Goal: Complete application form: Complete application form

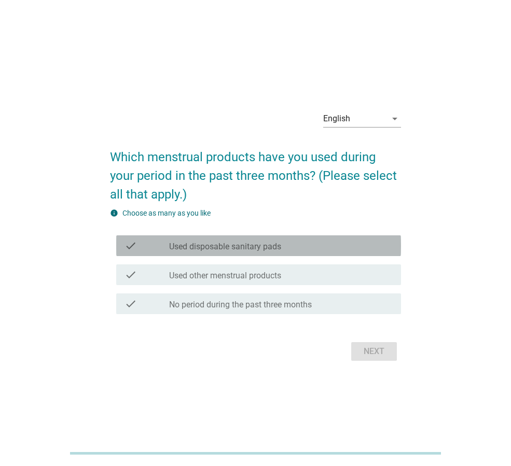
click at [327, 250] on div "check_box_outline_blank Used disposable sanitary pads" at bounding box center [281, 246] width 224 height 12
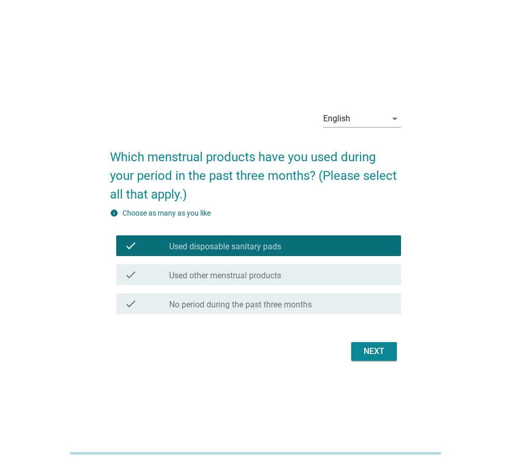
click at [374, 352] on div "Next" at bounding box center [374, 352] width 29 height 12
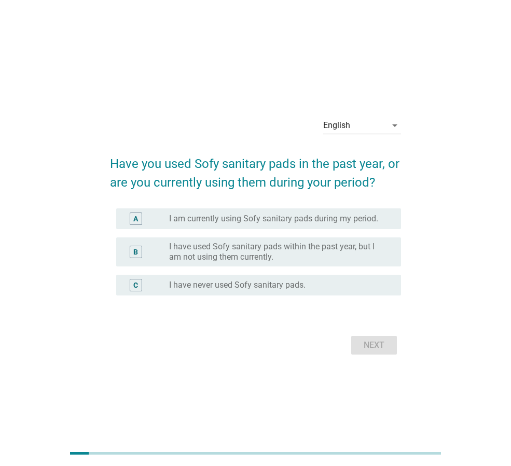
click at [385, 122] on div "English" at bounding box center [354, 125] width 63 height 17
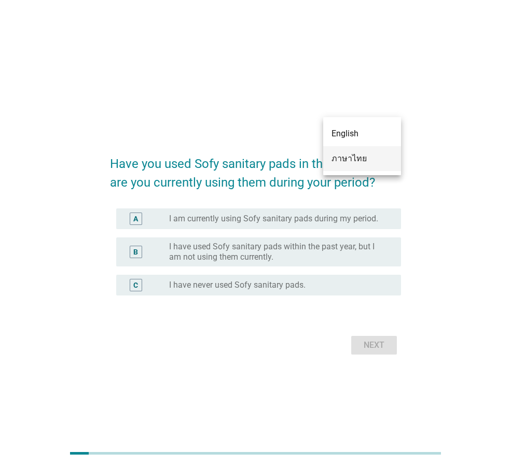
click at [377, 154] on div "ภาษาไทย" at bounding box center [362, 159] width 61 height 12
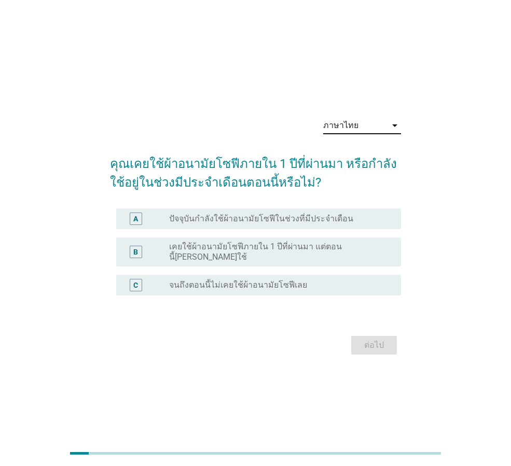
click at [329, 254] on label "เคยใช้ผ้าอนามัยโซฟีภายใน 1 ปีที่ผ่านมา แต่ตอนนี้ไม่ได้ใช้" at bounding box center [276, 252] width 215 height 21
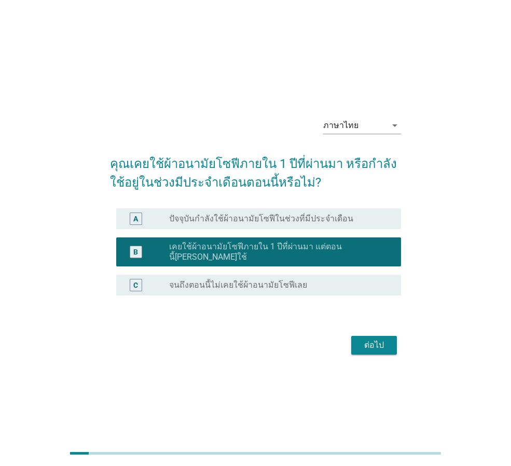
click at [379, 339] on div "ต่อไป" at bounding box center [374, 345] width 29 height 12
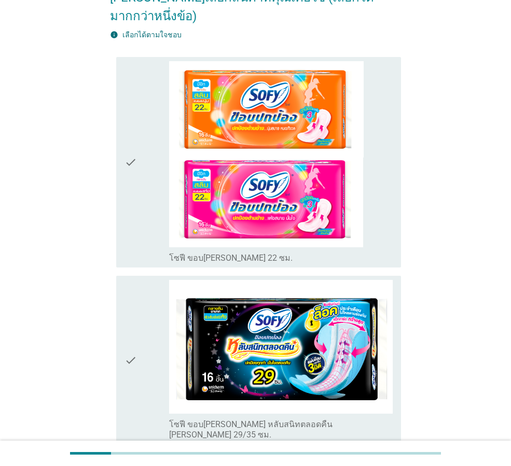
click at [378, 276] on div "check check_box_outline_blank โซฟี ขอบปกป้อง หลับสนิทตลอดคืน ซีรีส์ 29/35 ซม." at bounding box center [258, 360] width 285 height 169
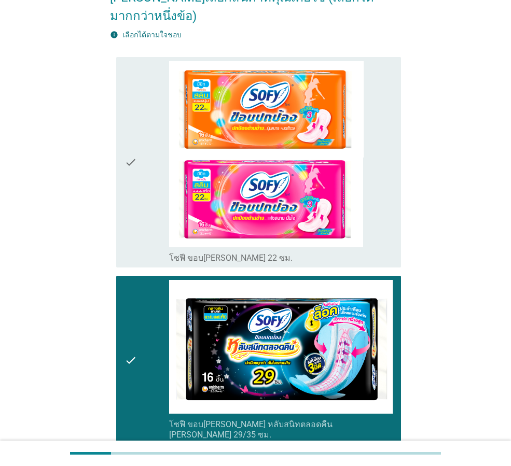
click at [381, 191] on div "check_box_outline_blank โซฟี ขอบปกป้อง 22 ซม." at bounding box center [281, 162] width 224 height 203
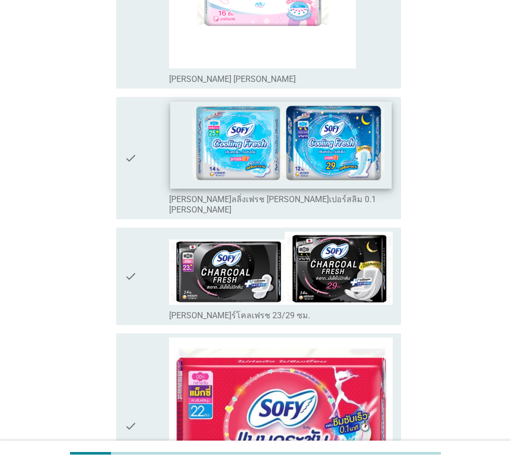
click at [366, 145] on img at bounding box center [280, 144] width 221 height 87
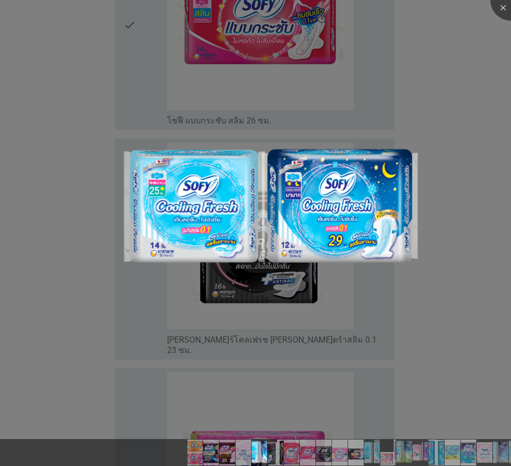
scroll to position [1660, 0]
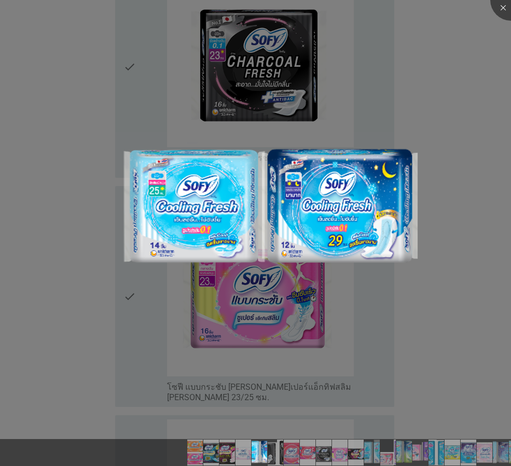
click at [431, 136] on div at bounding box center [255, 233] width 511 height 466
click at [503, 4] on div at bounding box center [511, 0] width 42 height 42
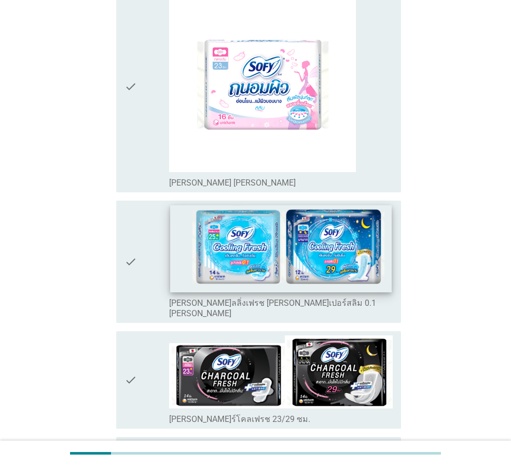
scroll to position [830, 0]
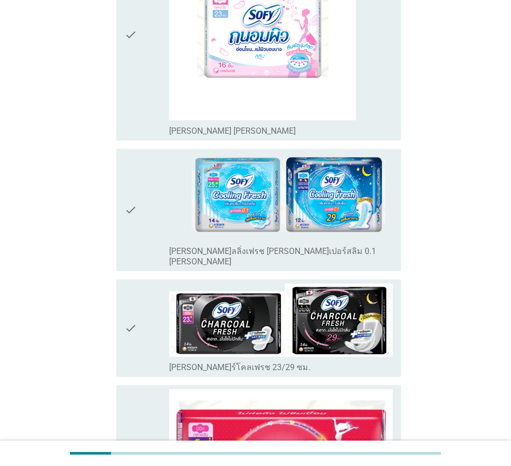
click at [153, 172] on div "check" at bounding box center [147, 210] width 45 height 115
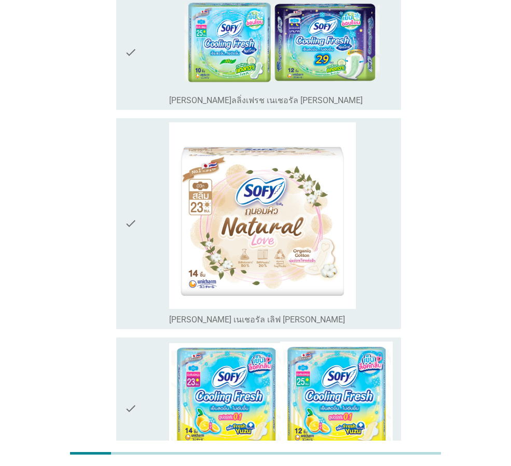
scroll to position [3899, 0]
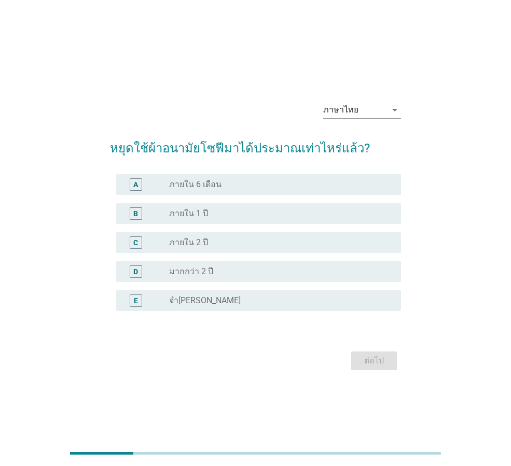
click at [225, 185] on div "radio_button_unchecked ภายใน 6 เดือน" at bounding box center [276, 185] width 215 height 10
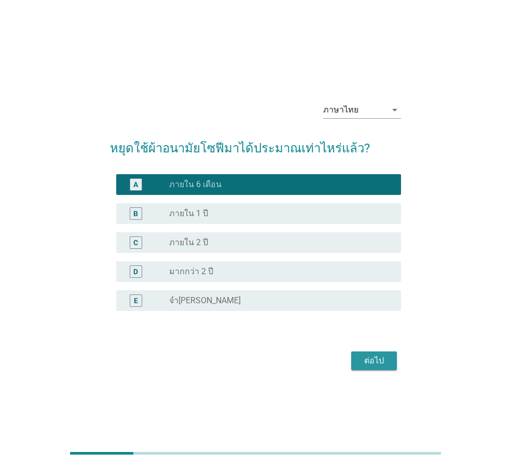
click at [365, 360] on div "ต่อไป" at bounding box center [374, 361] width 29 height 12
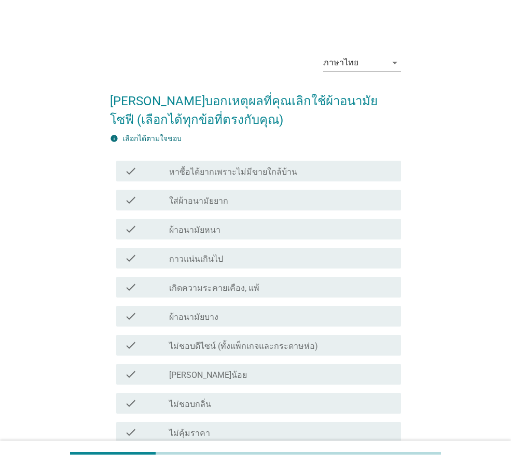
click at [230, 256] on div "check_box_outline_blank กาวแน่นเกินไป" at bounding box center [281, 258] width 224 height 12
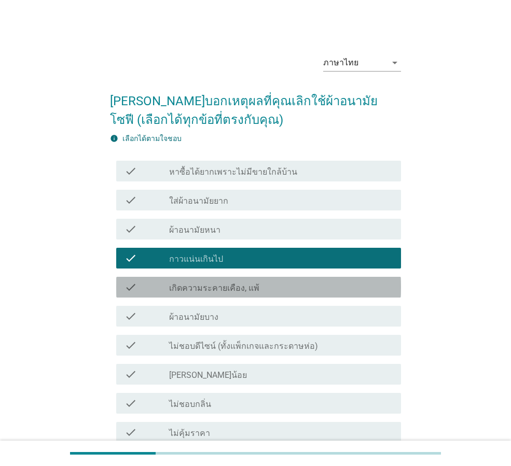
click at [303, 281] on div "check_box_outline_blank เกิดความระคายเคือง, แพ้" at bounding box center [281, 287] width 224 height 12
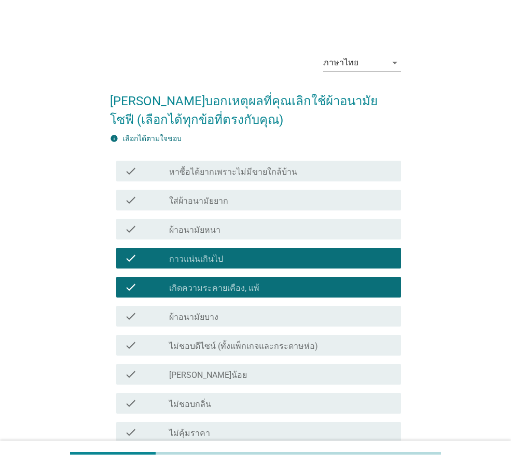
click at [306, 261] on div "check_box_outline_blank กาวแน่นเกินไป" at bounding box center [281, 258] width 224 height 12
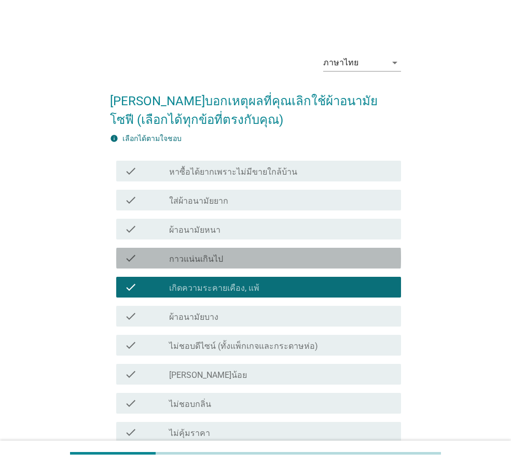
click at [303, 282] on div "check_box_outline_blank เกิดความระคายเคือง, แพ้" at bounding box center [281, 287] width 224 height 12
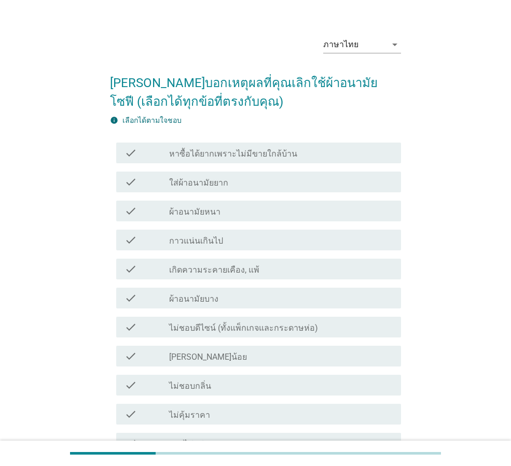
scroll to position [104, 0]
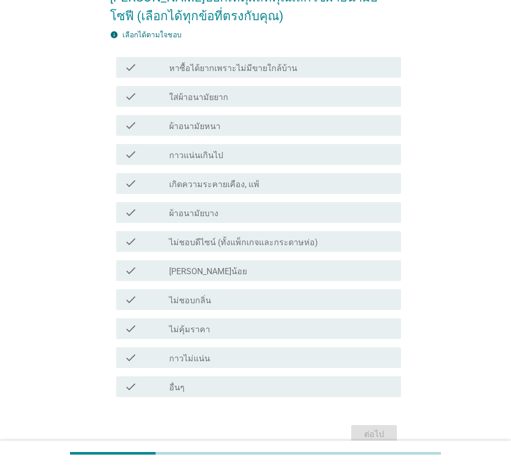
click at [270, 327] on div "check_box_outline_blank ไม่คุ้มราคา" at bounding box center [281, 329] width 224 height 12
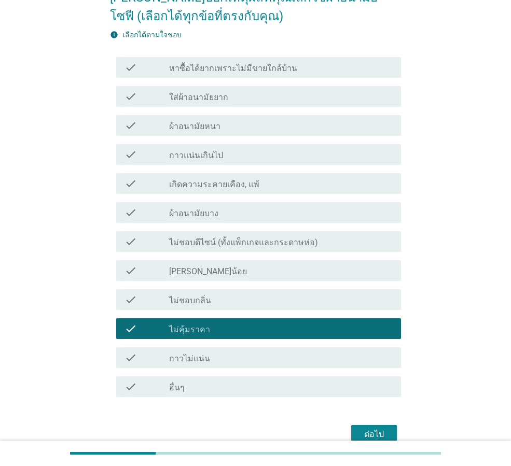
click at [377, 432] on div "ต่อไป" at bounding box center [374, 435] width 29 height 12
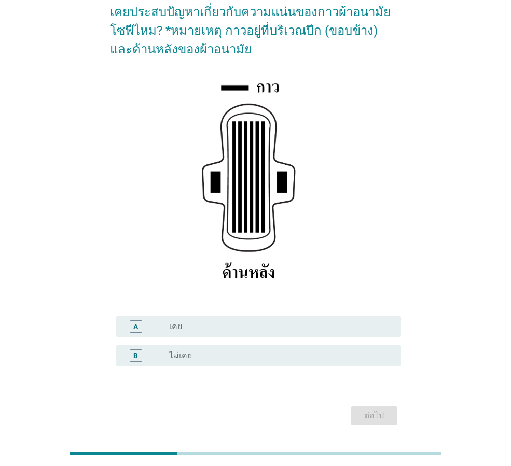
scroll to position [71, 0]
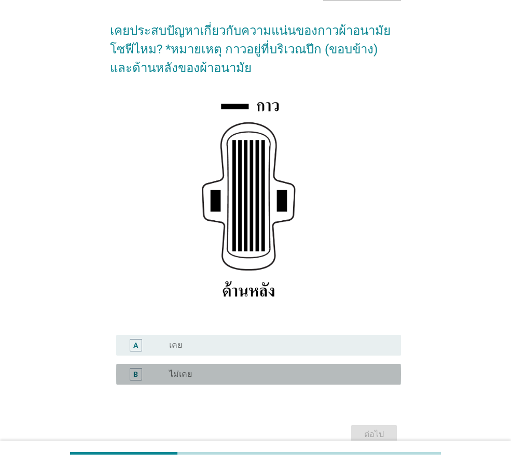
click at [328, 376] on div "radio_button_unchecked ไม่เคย" at bounding box center [276, 374] width 215 height 10
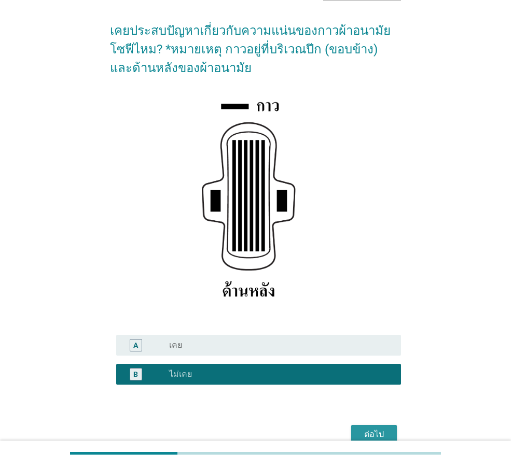
click at [364, 427] on button "ต่อไป" at bounding box center [374, 434] width 46 height 19
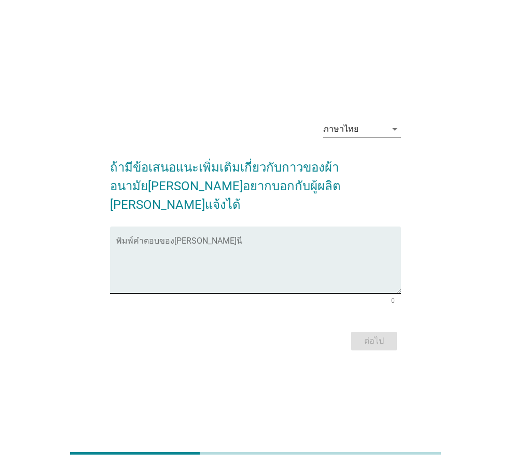
click at [276, 270] on textarea "พิมพ์คำตอบของคุณ ที่นี่" at bounding box center [258, 266] width 285 height 54
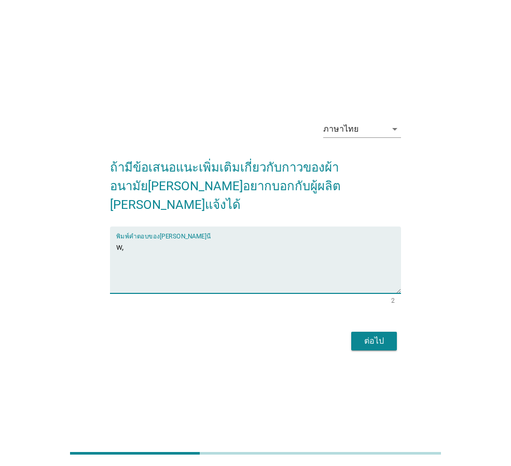
type textarea "w"
type textarea "ไม่มี"
click at [381, 332] on button "ต่อไป" at bounding box center [374, 341] width 46 height 19
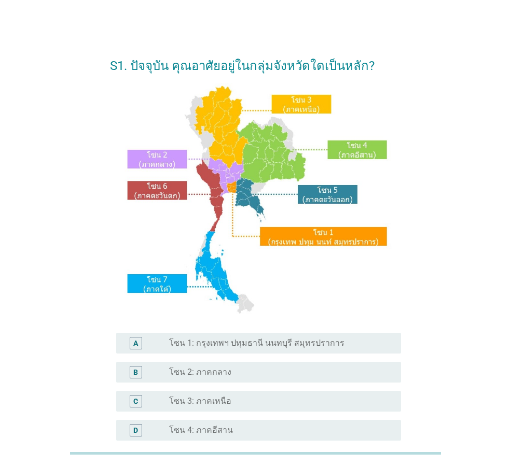
click at [323, 341] on label "โซน 1: กรุงเทพฯ ปทุมธานี นนทบุรี สมุทรปราการ" at bounding box center [256, 343] width 175 height 10
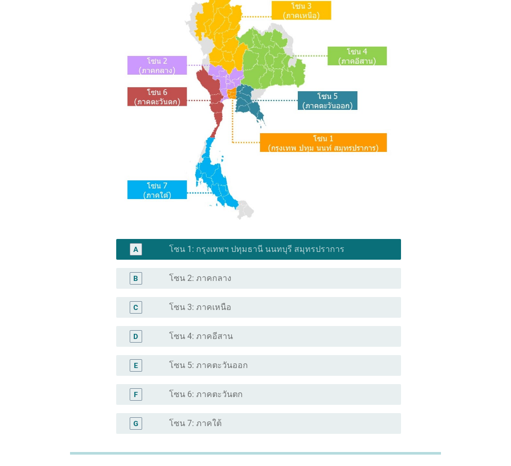
scroll to position [195, 0]
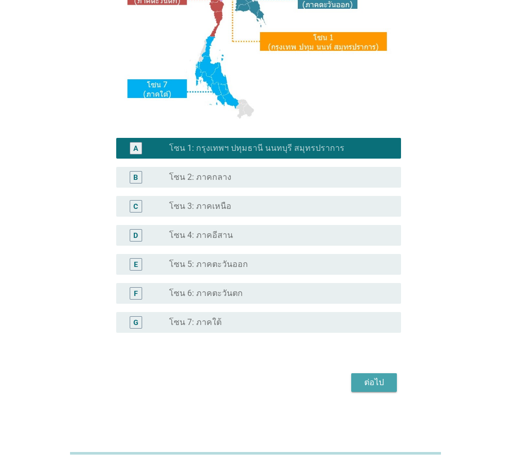
click at [375, 377] on div "ต่อไป" at bounding box center [374, 383] width 29 height 12
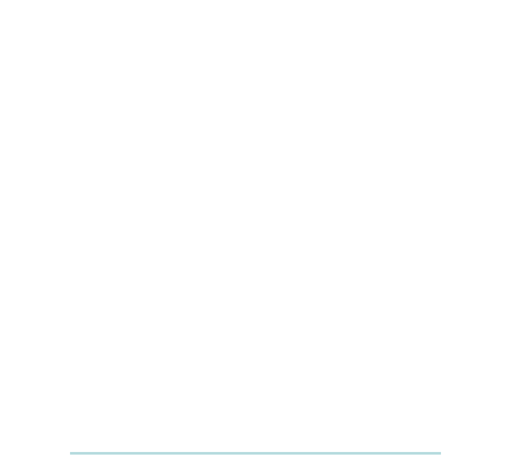
scroll to position [0, 0]
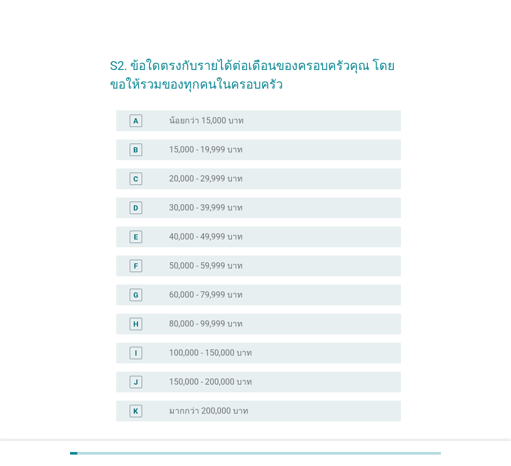
click at [270, 352] on div "radio_button_unchecked 100,000 - 150,000 บาท" at bounding box center [276, 353] width 215 height 10
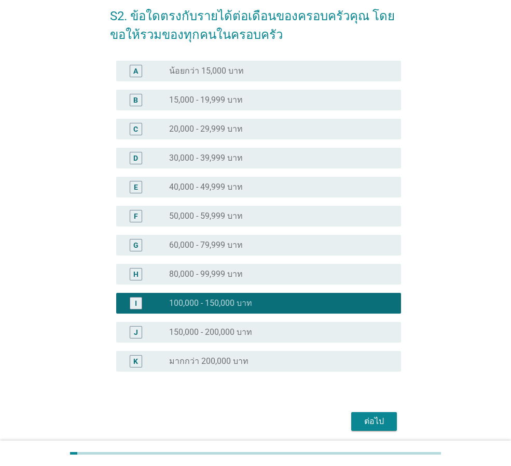
scroll to position [89, 0]
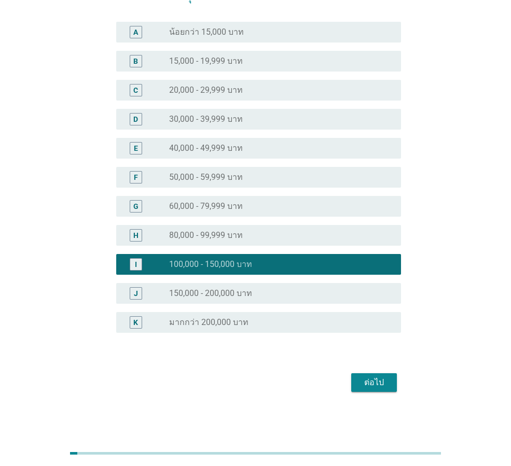
click at [366, 394] on div "ต่อไป" at bounding box center [255, 382] width 291 height 25
click at [367, 387] on button "ต่อไป" at bounding box center [374, 383] width 46 height 19
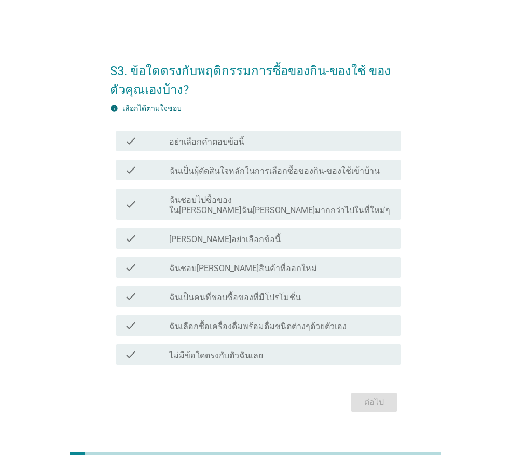
click at [307, 168] on div "check check_box_outline_blank ฉันเป็นผุ้ตัดสินใจหลักในการเลือกซื้อของกิน-ของใช้…" at bounding box center [258, 170] width 285 height 21
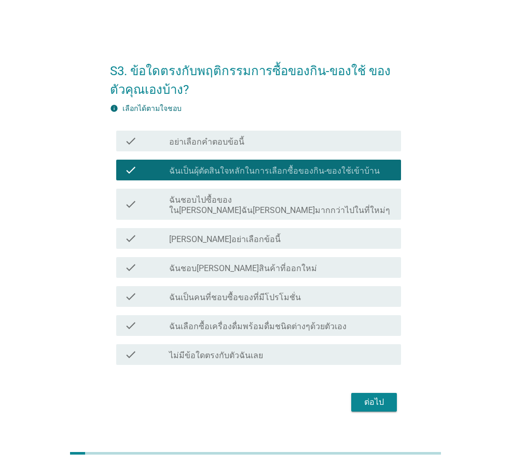
click at [362, 396] on div "ต่อไป" at bounding box center [374, 402] width 29 height 12
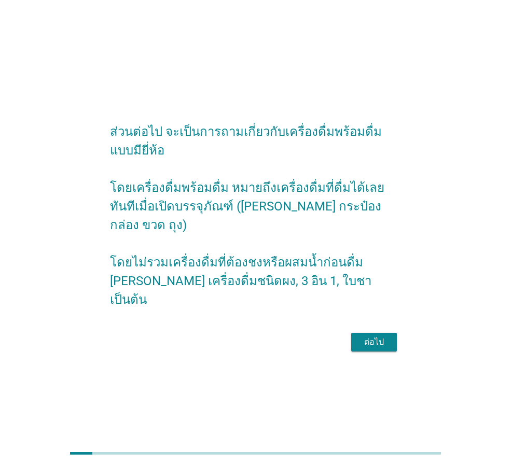
click at [374, 336] on div "ต่อไป" at bounding box center [374, 342] width 29 height 12
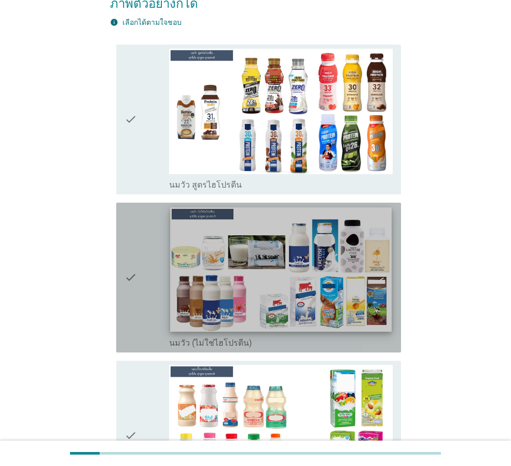
click at [369, 281] on img at bounding box center [280, 270] width 221 height 125
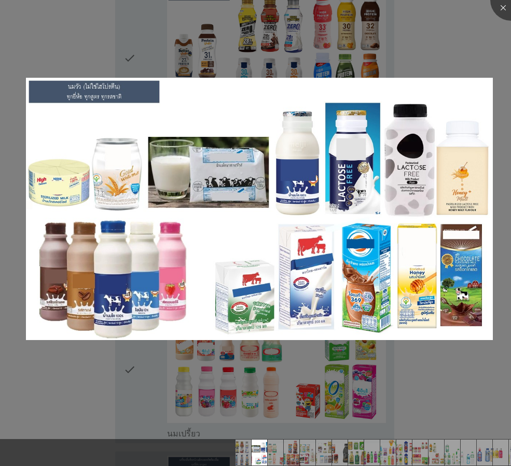
scroll to position [311, 0]
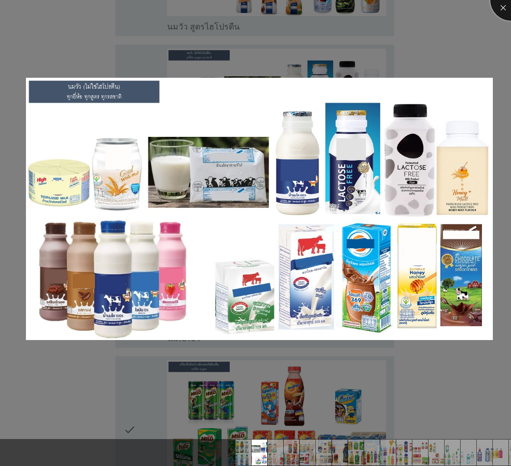
click at [508, 14] on div at bounding box center [511, 0] width 42 height 42
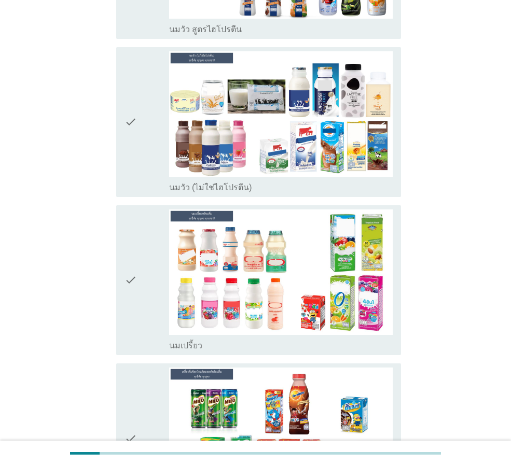
click at [140, 99] on div "check" at bounding box center [147, 122] width 45 height 142
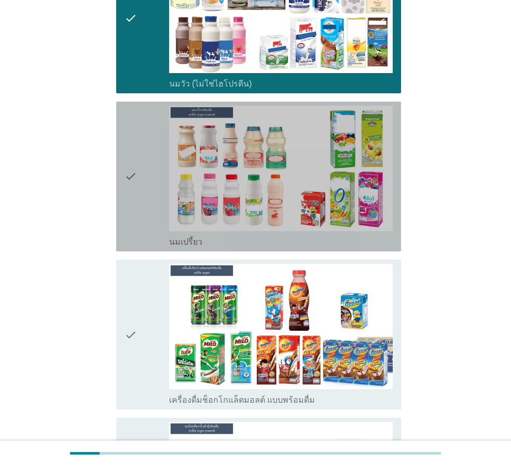
click at [131, 158] on icon "check" at bounding box center [131, 177] width 12 height 142
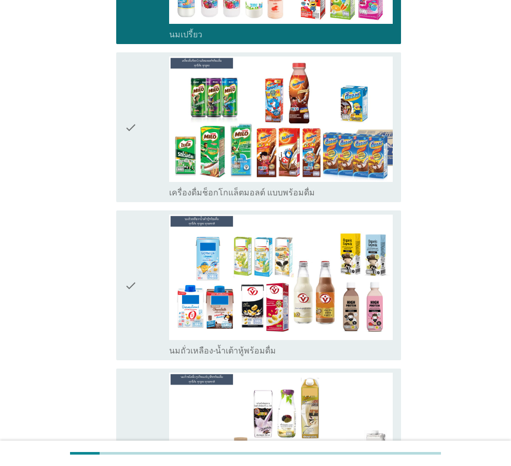
click at [117, 114] on div "check check_box_outline_blank เครื่องดื่มช็อกโกแล็ตมอลต์ แบบพร้อมดื่ม" at bounding box center [258, 127] width 285 height 150
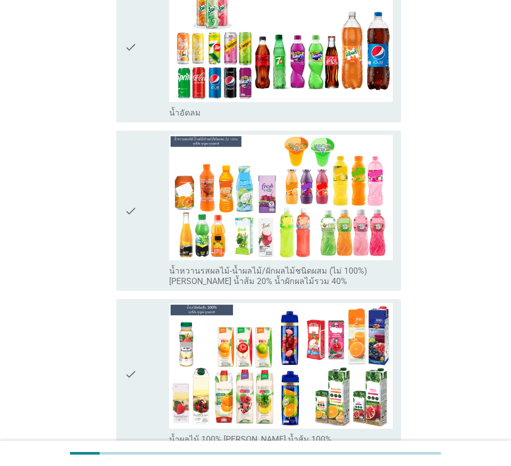
click at [130, 40] on icon "check" at bounding box center [131, 48] width 12 height 142
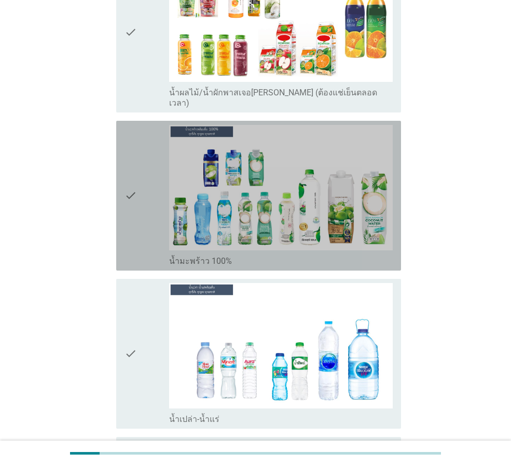
click at [155, 174] on div "check" at bounding box center [147, 196] width 45 height 142
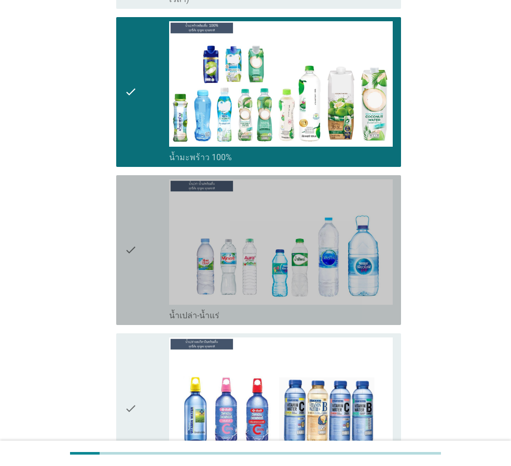
drag, startPoint x: 158, startPoint y: 222, endPoint x: 163, endPoint y: 225, distance: 5.8
click at [158, 222] on div "check" at bounding box center [147, 251] width 45 height 142
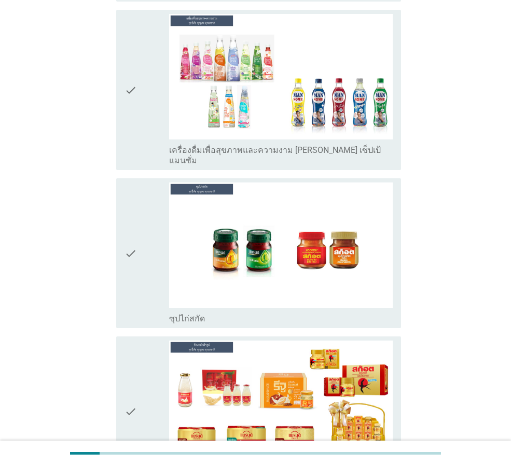
scroll to position [3649, 0]
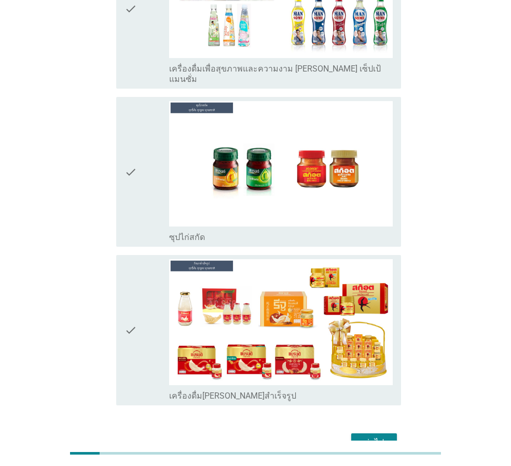
click at [384, 437] on div "ต่อไป" at bounding box center [374, 443] width 29 height 12
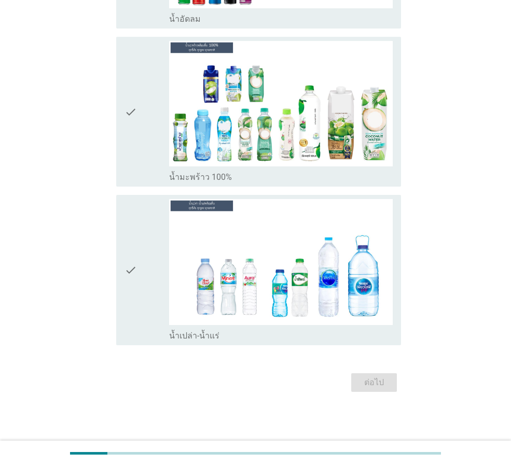
scroll to position [0, 0]
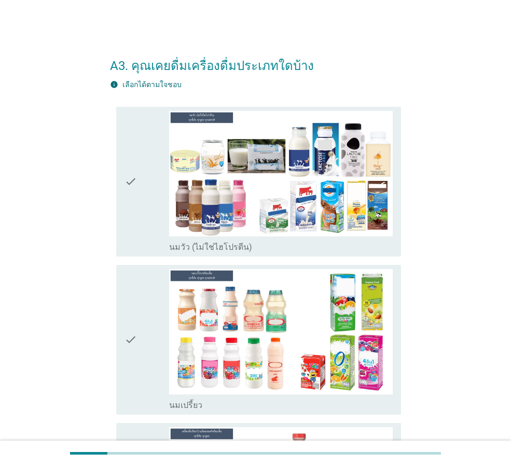
click at [146, 187] on div "check" at bounding box center [147, 182] width 45 height 142
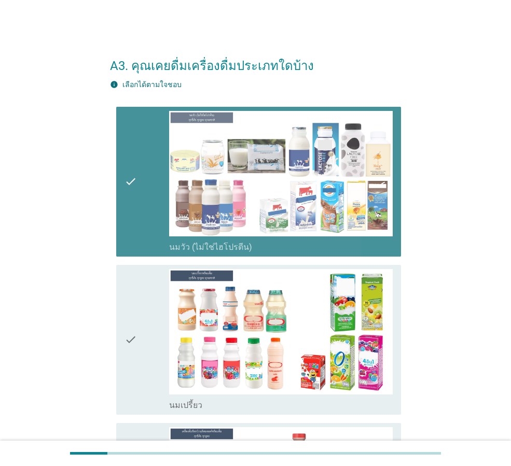
click at [143, 315] on div "check" at bounding box center [147, 340] width 45 height 142
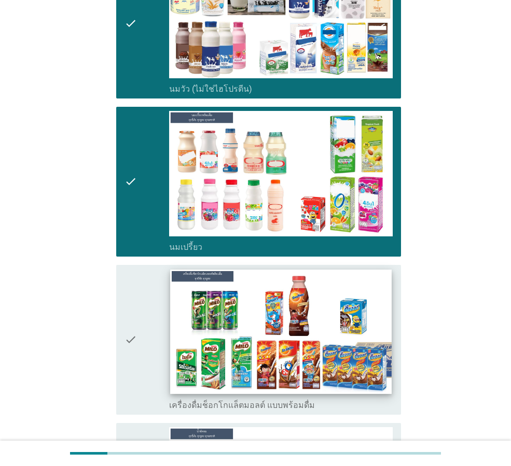
scroll to position [259, 0]
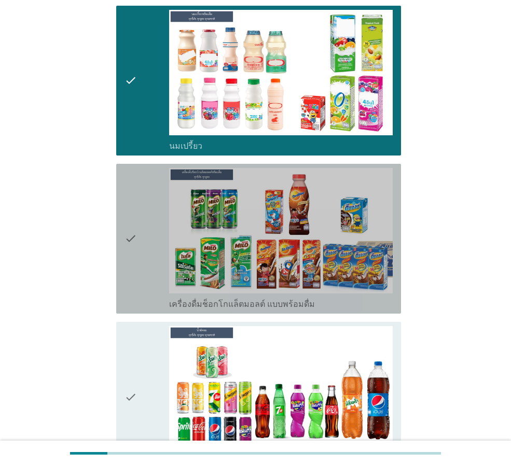
click at [150, 244] on div "check" at bounding box center [147, 239] width 45 height 142
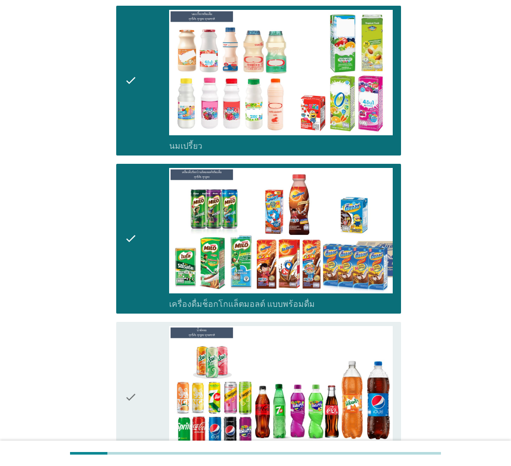
click at [146, 367] on div "check" at bounding box center [147, 397] width 45 height 142
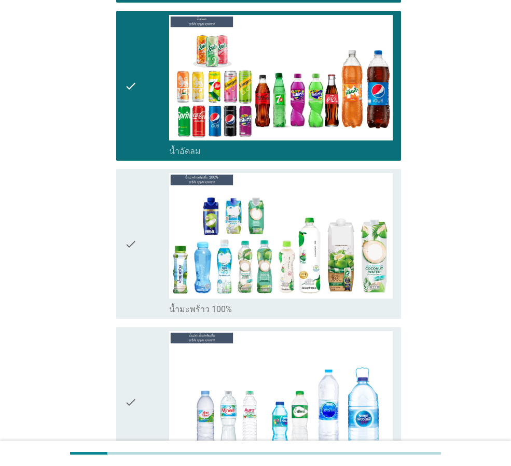
click at [136, 266] on icon "check" at bounding box center [131, 244] width 12 height 142
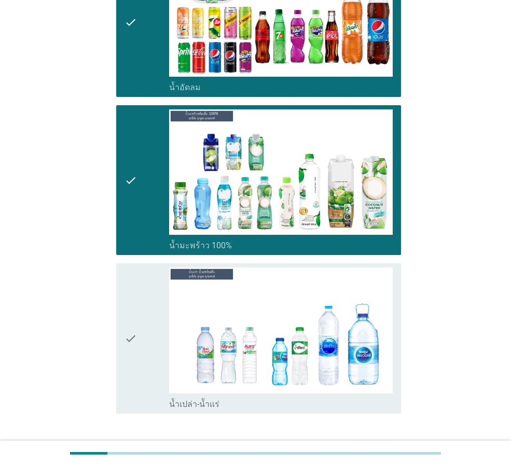
scroll to position [703, 0]
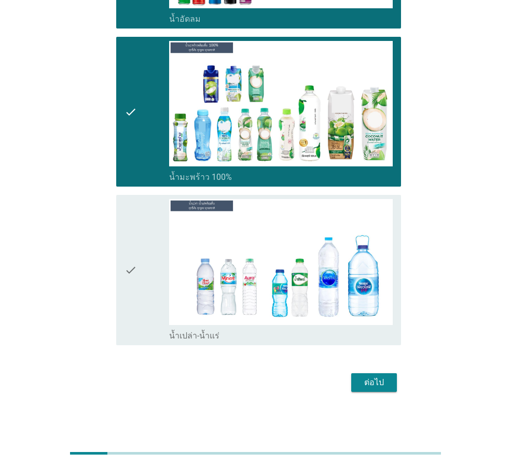
click at [159, 247] on div "check" at bounding box center [147, 270] width 45 height 142
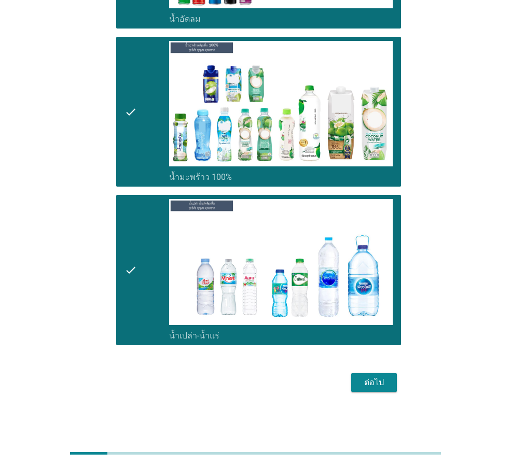
click at [389, 384] on button "ต่อไป" at bounding box center [374, 383] width 46 height 19
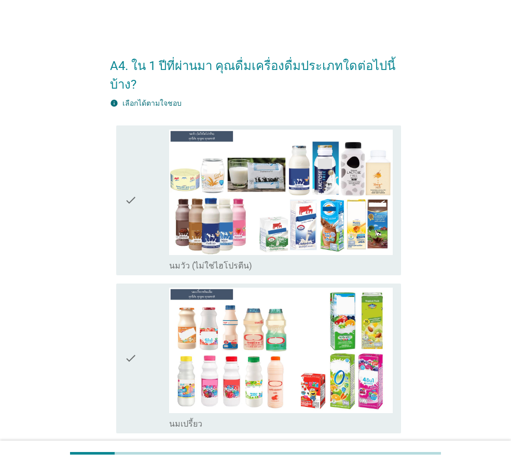
click at [146, 215] on div "check" at bounding box center [147, 201] width 45 height 142
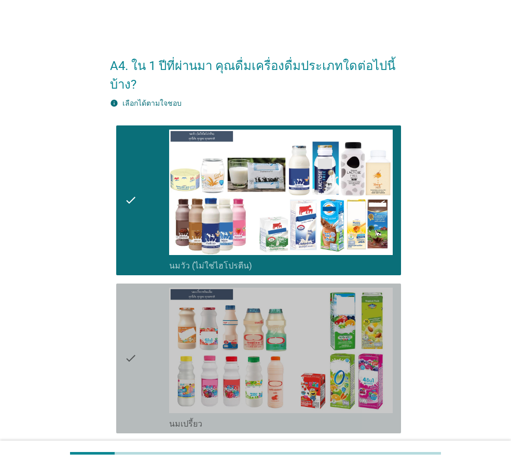
click at [127, 339] on icon "check" at bounding box center [131, 359] width 12 height 142
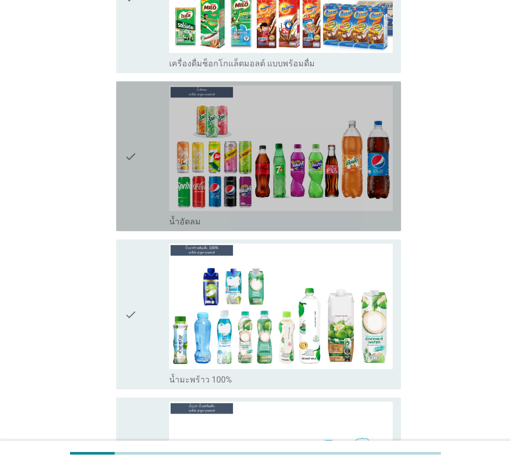
click at [148, 208] on div "check" at bounding box center [147, 157] width 45 height 142
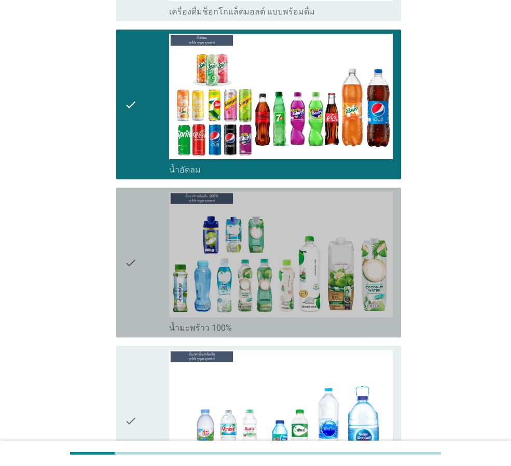
click at [143, 217] on div "check" at bounding box center [147, 263] width 45 height 142
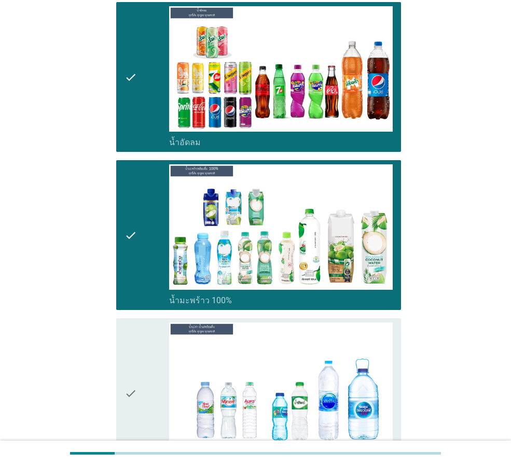
scroll to position [751, 0]
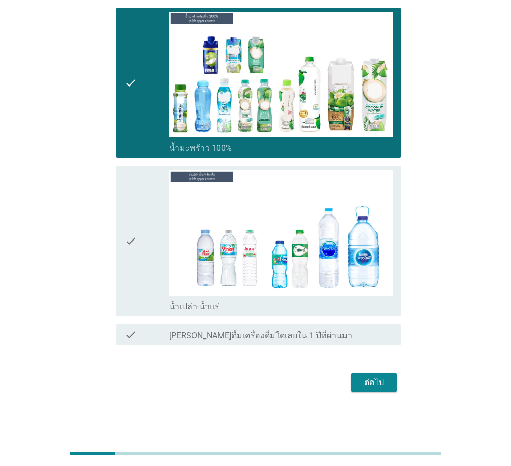
click at [378, 382] on div "ต่อไป" at bounding box center [374, 383] width 29 height 12
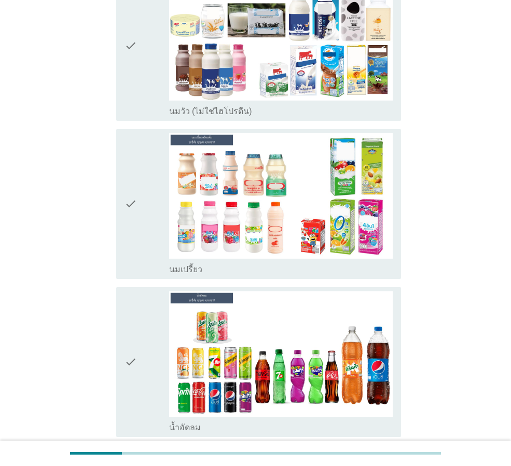
scroll to position [156, 0]
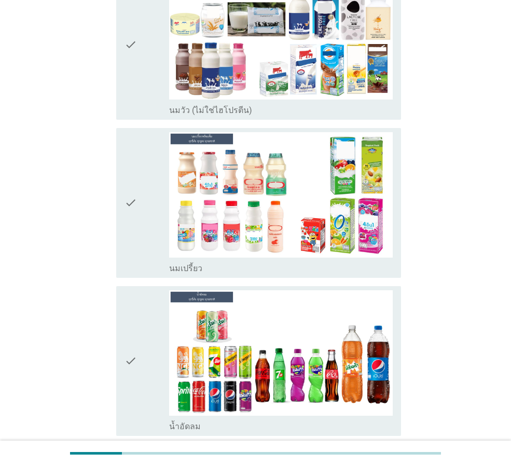
click at [149, 30] on div "check" at bounding box center [147, 45] width 45 height 142
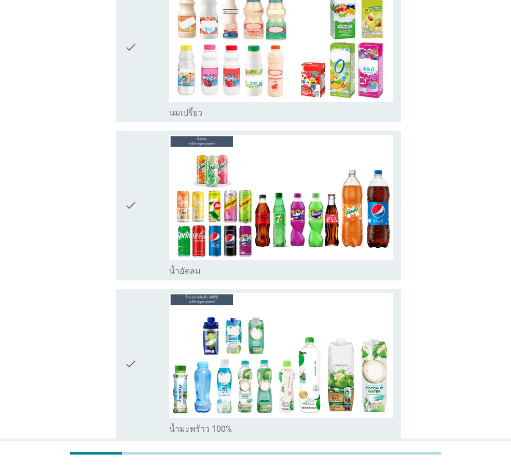
click at [156, 293] on div "check" at bounding box center [147, 364] width 45 height 142
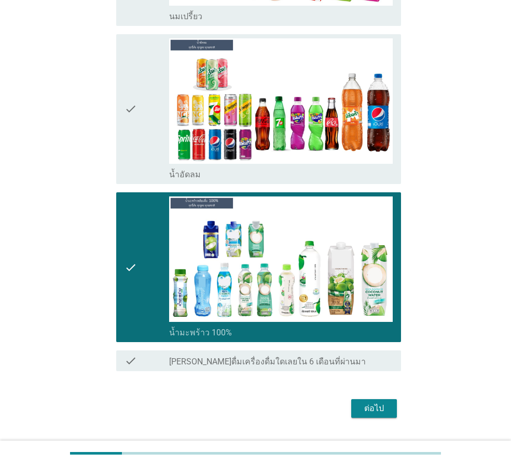
scroll to position [416, 0]
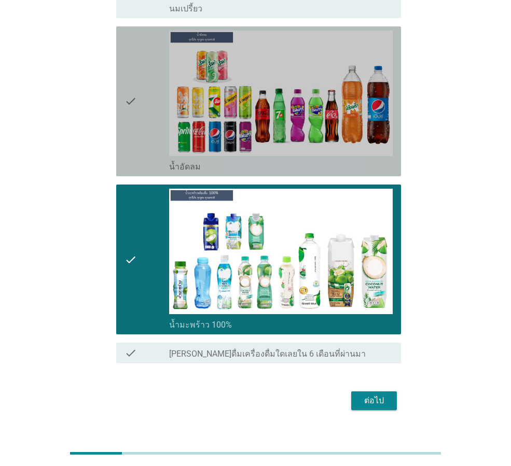
click at [152, 112] on div "check" at bounding box center [147, 102] width 45 height 142
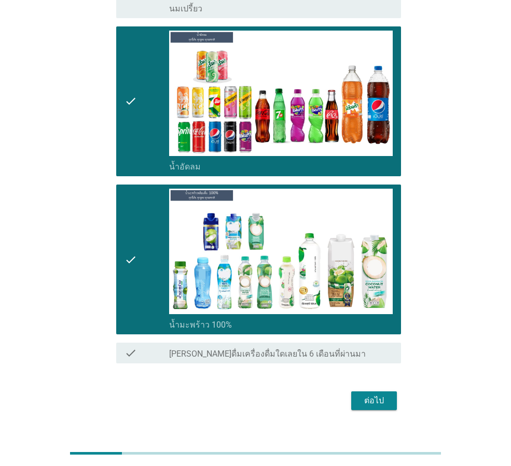
click at [388, 395] on div "ต่อไป" at bounding box center [374, 401] width 29 height 12
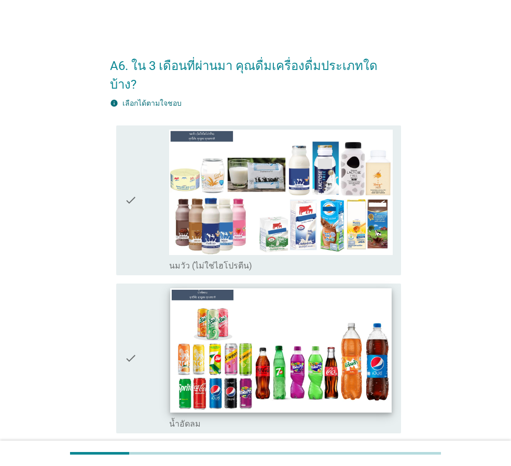
scroll to position [104, 0]
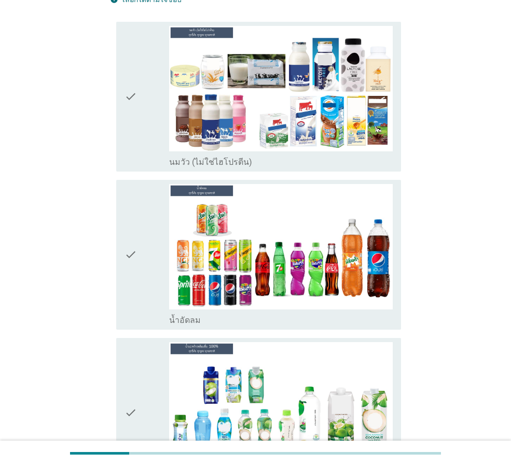
click at [157, 236] on div "check" at bounding box center [147, 255] width 45 height 142
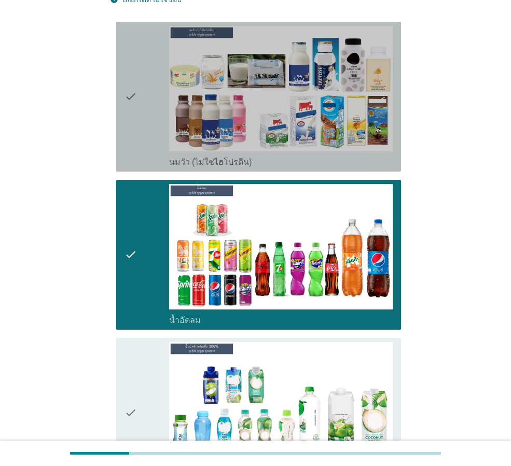
click at [152, 123] on div "check" at bounding box center [147, 97] width 45 height 142
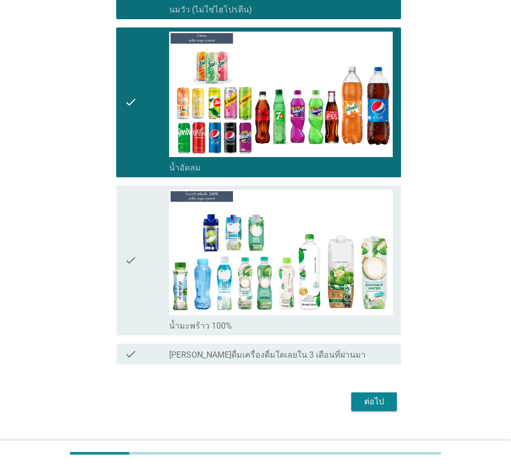
scroll to position [257, 0]
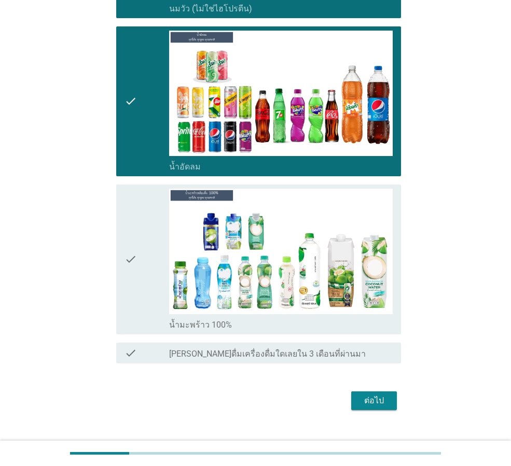
click at [164, 217] on div "check" at bounding box center [147, 260] width 45 height 142
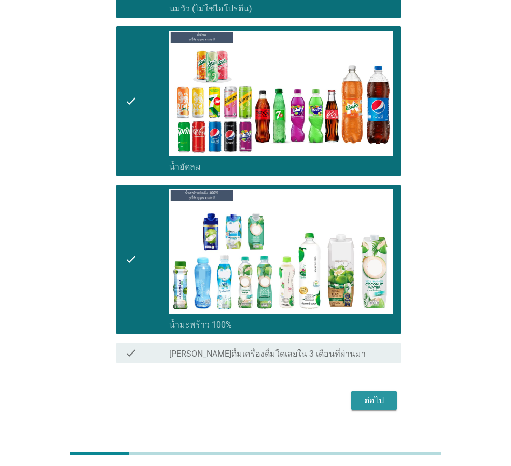
click at [383, 395] on div "ต่อไป" at bounding box center [374, 401] width 29 height 12
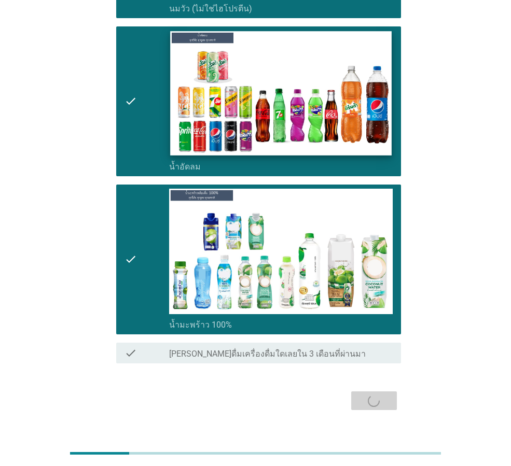
scroll to position [0, 0]
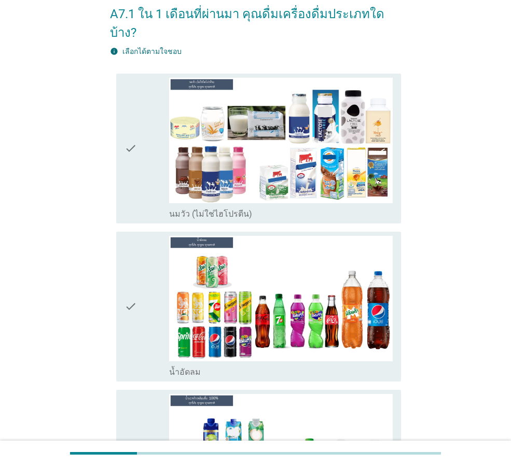
click at [148, 282] on div "check" at bounding box center [147, 307] width 45 height 142
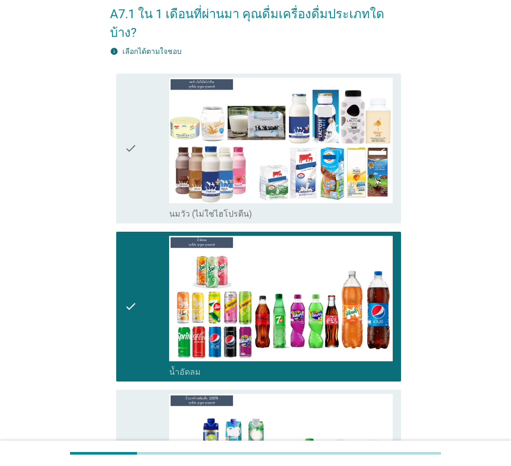
click at [150, 168] on div "check" at bounding box center [147, 149] width 45 height 142
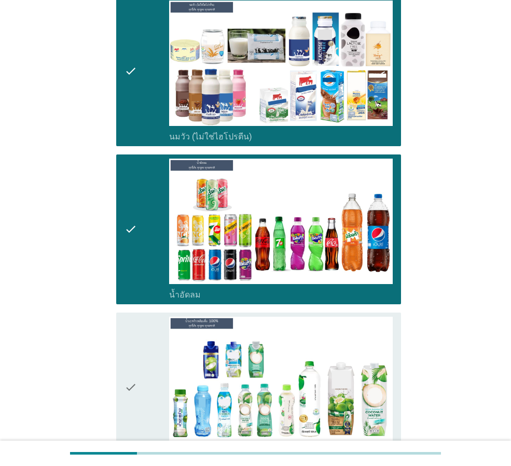
scroll to position [208, 0]
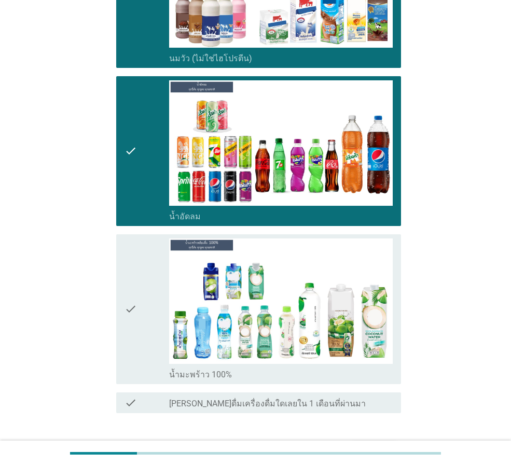
click at [153, 268] on div "check" at bounding box center [147, 310] width 45 height 142
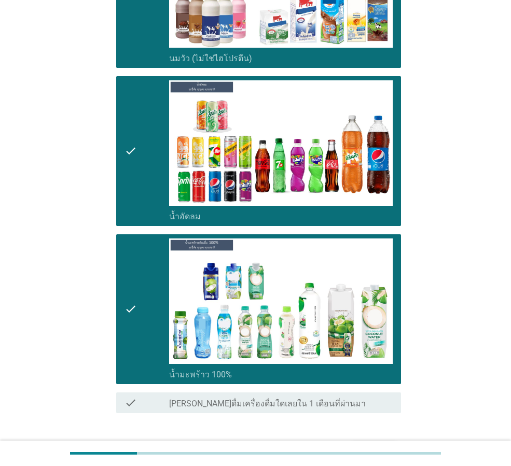
click at [382, 445] on div "ต่อไป" at bounding box center [374, 451] width 29 height 12
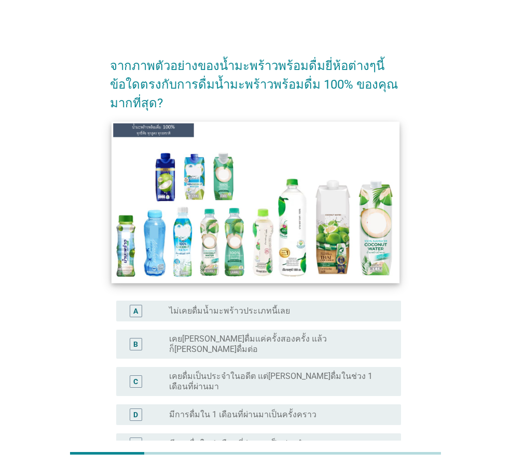
scroll to position [52, 0]
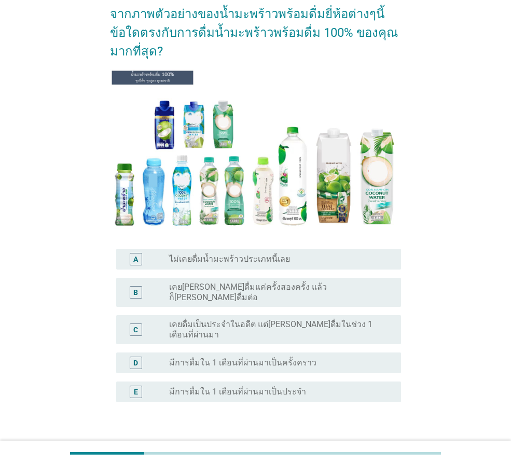
click at [234, 387] on label "มีการดื่มใน 1 เดือนที่ผ่านมาเป็นประจำ" at bounding box center [237, 392] width 137 height 10
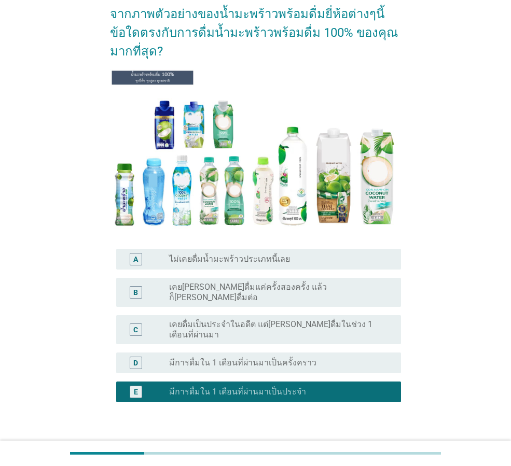
click at [316, 358] on div "radio_button_unchecked มีการดื่มใน 1 เดือนที่ผ่านมาเป็นครั้งคราว" at bounding box center [276, 363] width 215 height 10
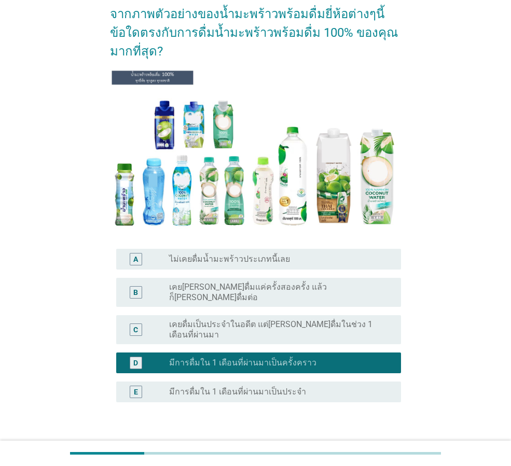
click at [374, 446] on div "ต่อไป" at bounding box center [374, 452] width 29 height 12
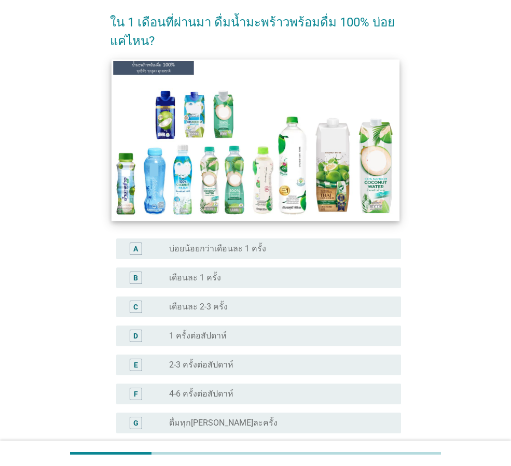
scroll to position [104, 0]
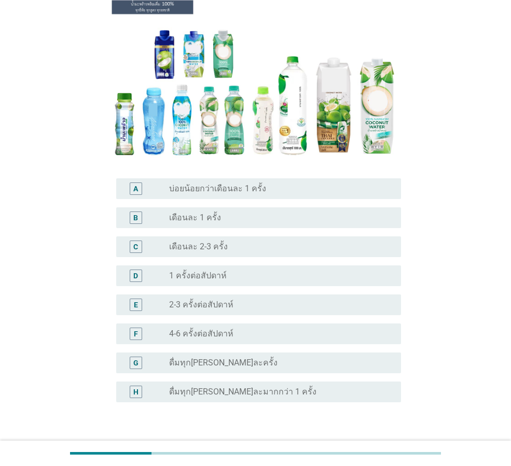
click at [231, 216] on div "radio_button_unchecked เดือนละ 1 ครั้ง" at bounding box center [276, 218] width 215 height 10
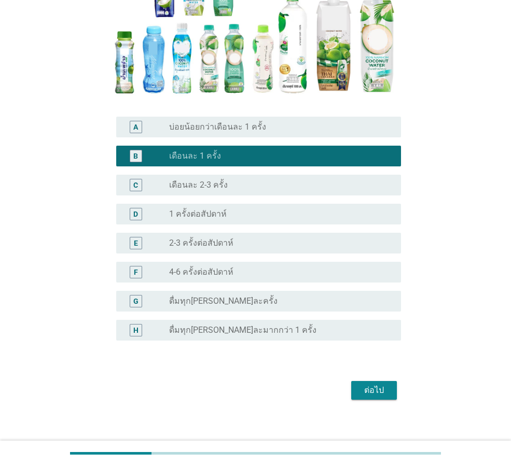
scroll to position [173, 0]
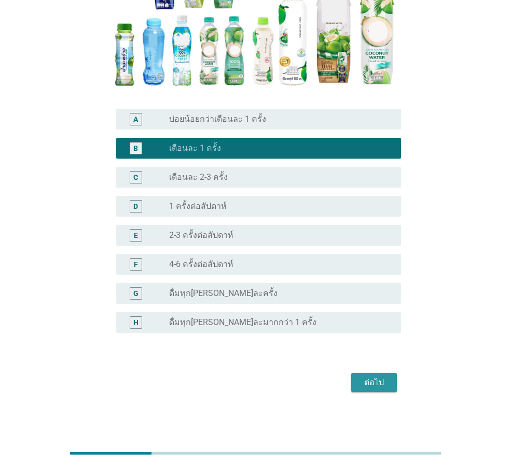
click at [385, 391] on button "ต่อไป" at bounding box center [374, 383] width 46 height 19
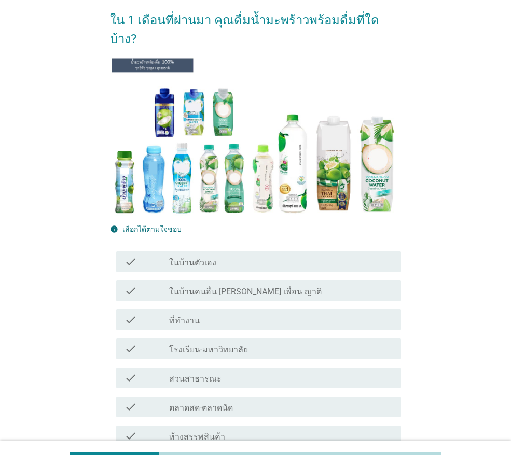
scroll to position [104, 0]
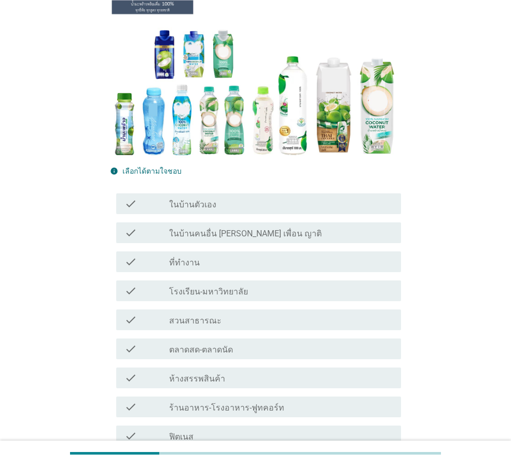
click at [307, 256] on div "check_box_outline_blank ที่ทำงาน" at bounding box center [281, 262] width 224 height 12
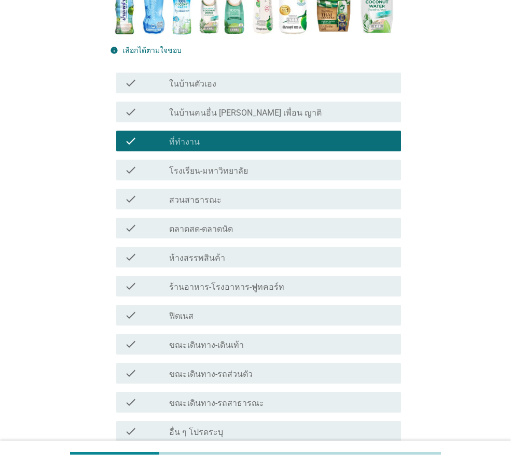
scroll to position [303, 0]
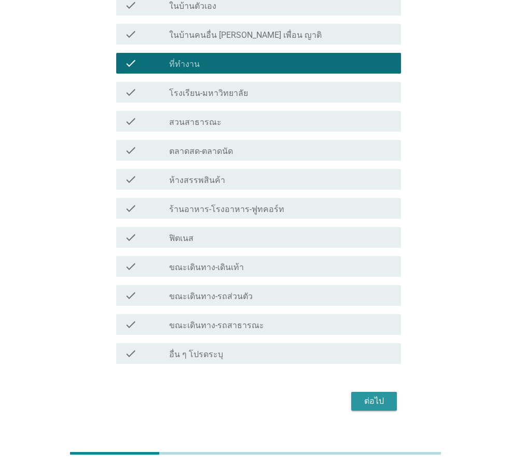
click at [360, 395] on div "ต่อไป" at bounding box center [374, 401] width 29 height 12
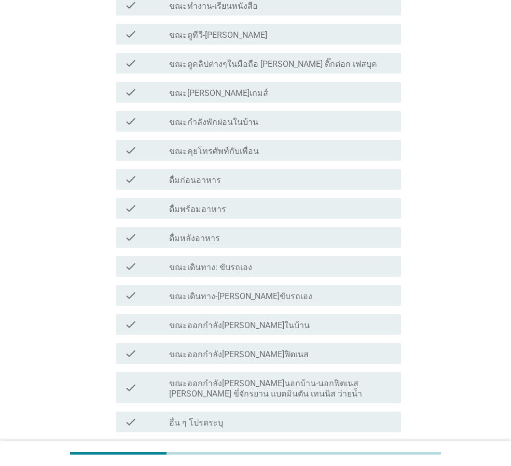
scroll to position [0, 0]
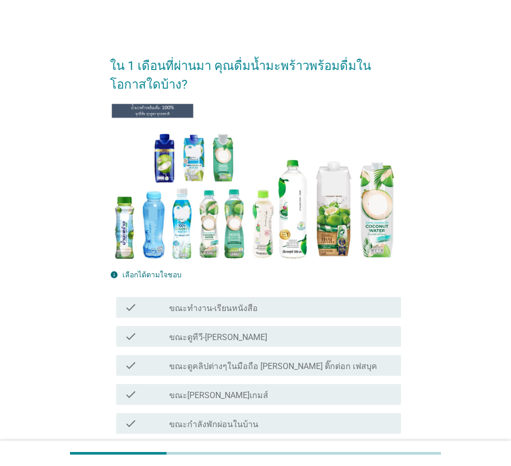
click at [295, 308] on div "check_box_outline_blank ขณะทำงาน-เรียนหนังสือ" at bounding box center [281, 307] width 224 height 12
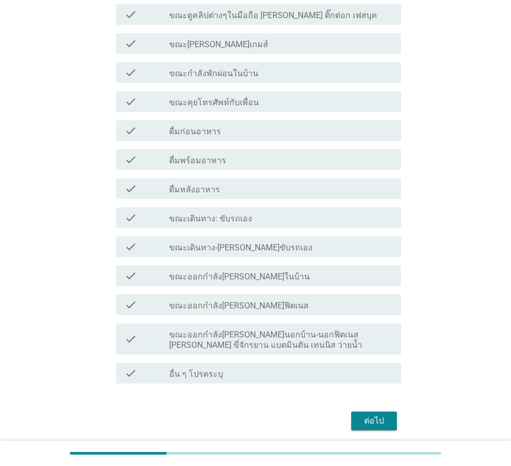
scroll to position [363, 0]
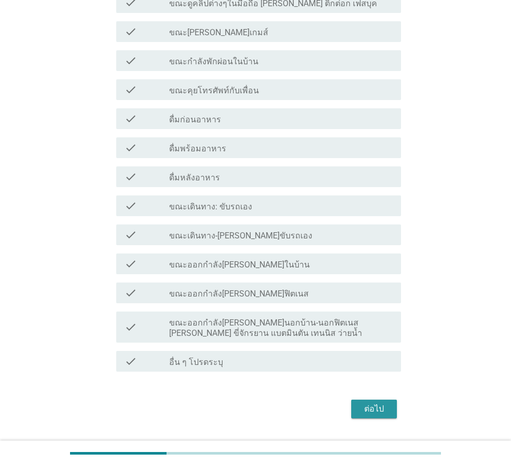
click at [358, 409] on button "ต่อไป" at bounding box center [374, 409] width 46 height 19
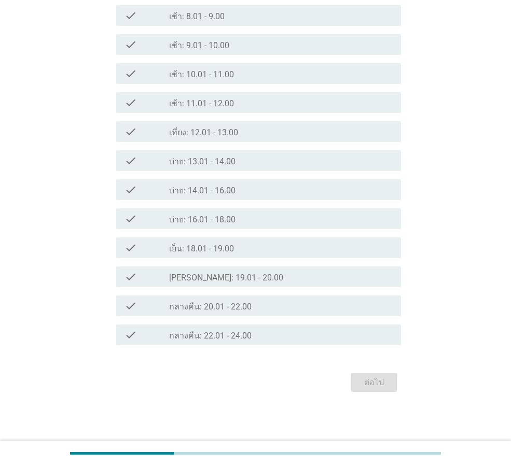
scroll to position [0, 0]
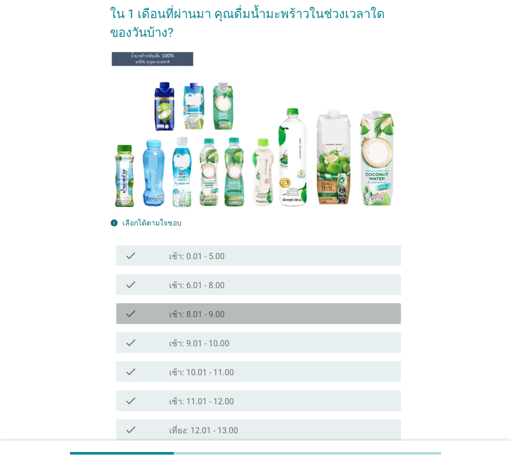
click at [252, 319] on div "check_box_outline_blank เช้า: 8.01 - 9.00" at bounding box center [281, 314] width 224 height 12
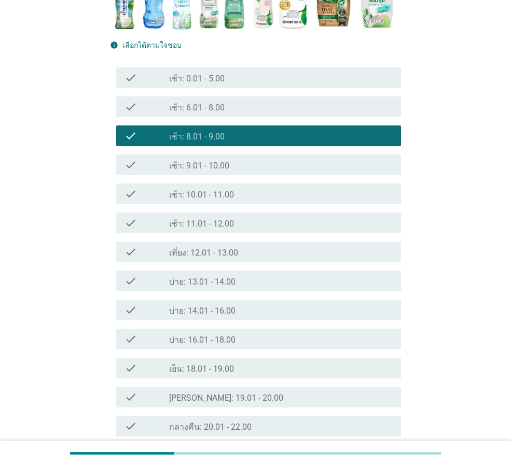
scroll to position [350, 0]
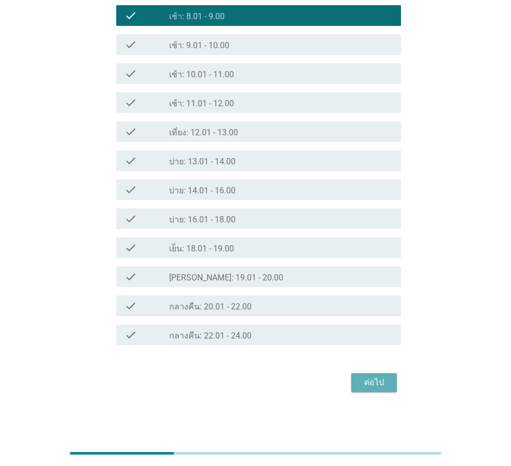
click at [362, 385] on div "ต่อไป" at bounding box center [374, 383] width 29 height 12
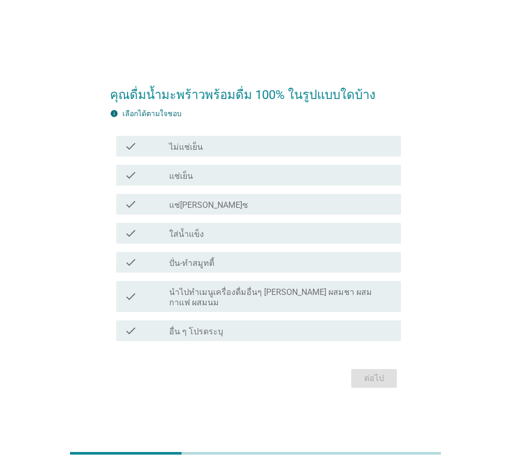
drag, startPoint x: 278, startPoint y: 184, endPoint x: 290, endPoint y: 222, distance: 39.9
click at [278, 182] on div "check_box_outline_blank แช่เย็น" at bounding box center [281, 175] width 224 height 12
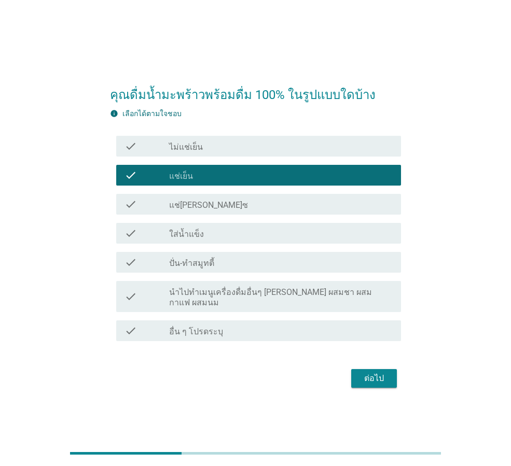
click at [371, 375] on div "ต่อไป" at bounding box center [374, 379] width 29 height 12
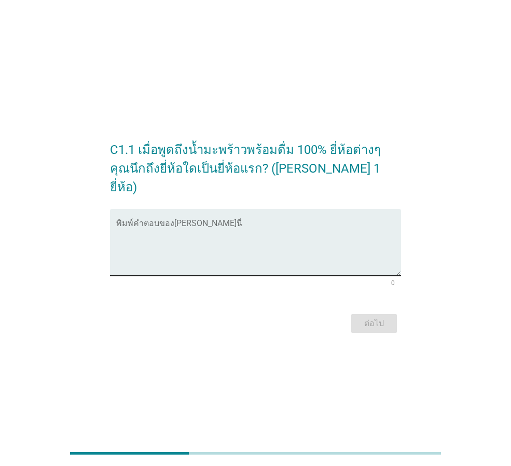
click at [284, 237] on textarea "พิมพ์คำตอบของคุณ ที่นี่" at bounding box center [258, 249] width 285 height 54
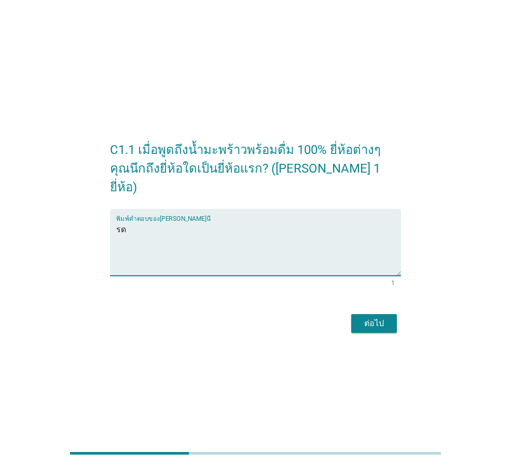
type textarea "ร"
type textarea "if"
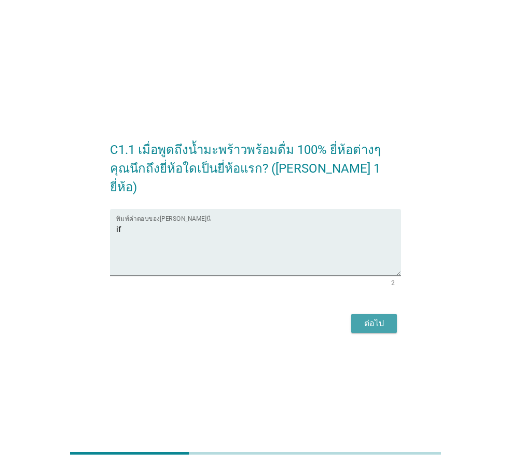
click at [379, 314] on button "ต่อไป" at bounding box center [374, 323] width 46 height 19
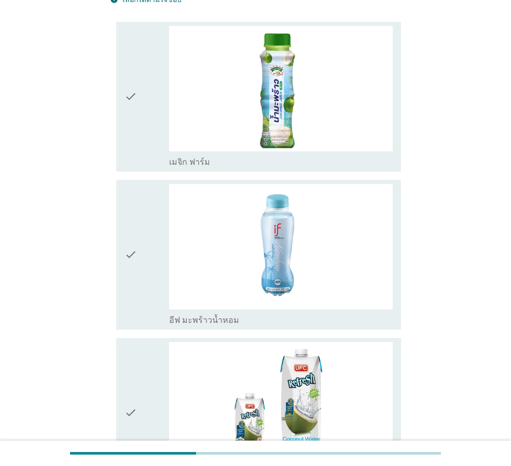
click at [313, 251] on img at bounding box center [281, 247] width 224 height 126
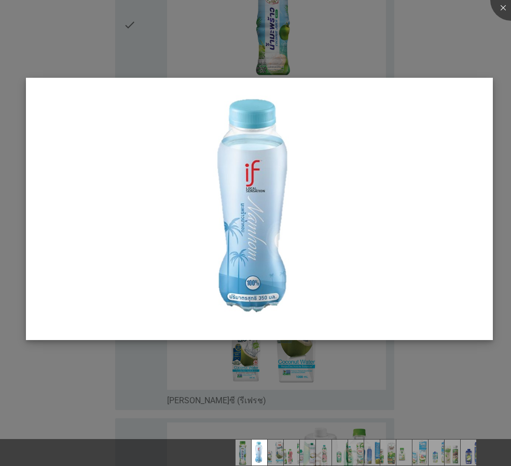
scroll to position [104, 0]
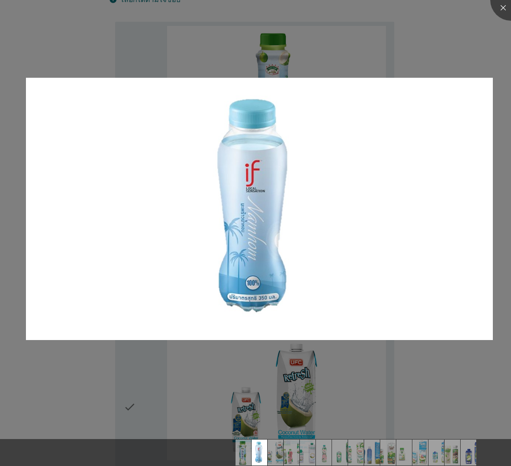
click at [464, 70] on div at bounding box center [255, 233] width 511 height 466
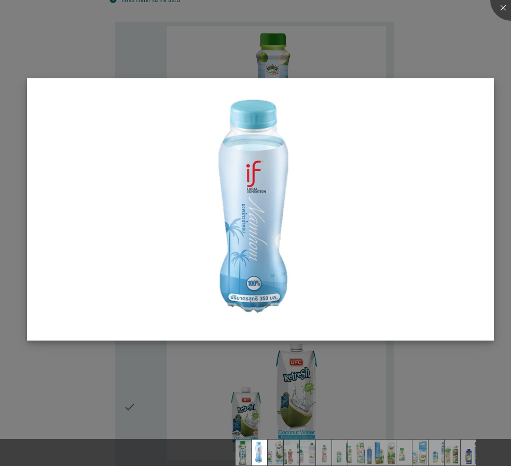
click at [488, 81] on img at bounding box center [260, 209] width 467 height 263
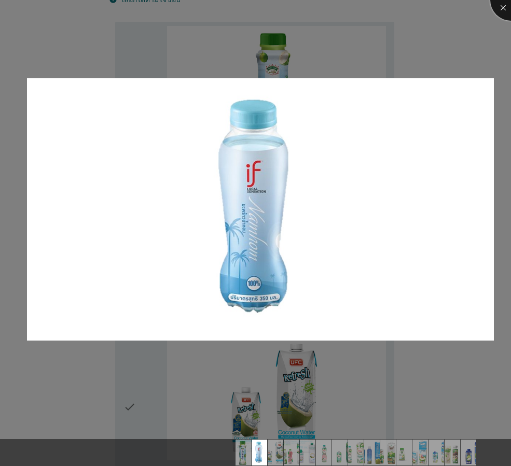
click at [507, 10] on div at bounding box center [511, 0] width 42 height 42
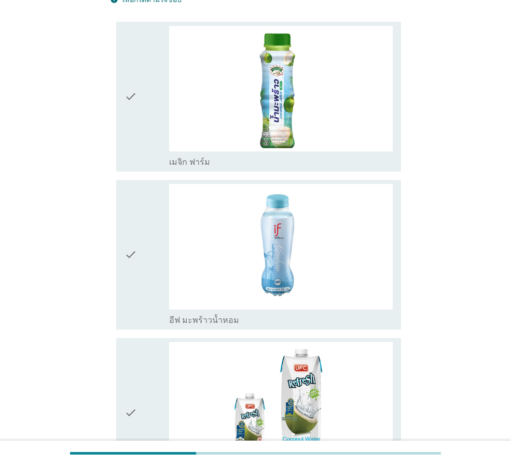
scroll to position [0, 0]
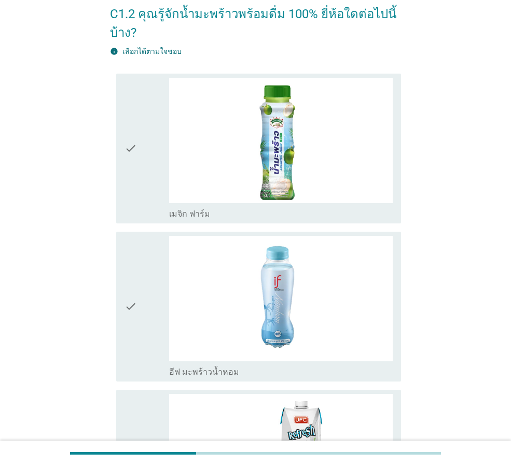
click at [120, 279] on div "check check_box_outline_blank อีฟ มะพร้าวน้ำหอม" at bounding box center [258, 307] width 285 height 150
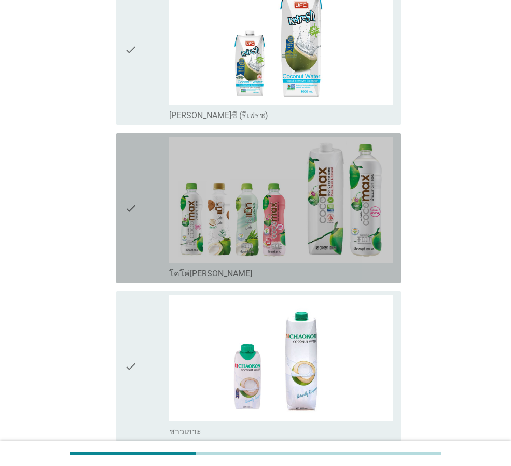
click at [140, 174] on div "check" at bounding box center [147, 209] width 45 height 142
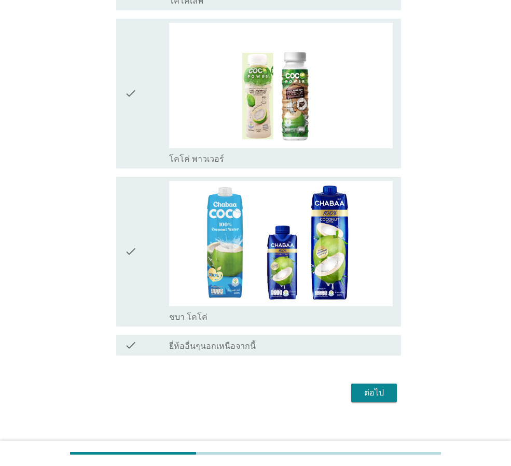
scroll to position [2176, 0]
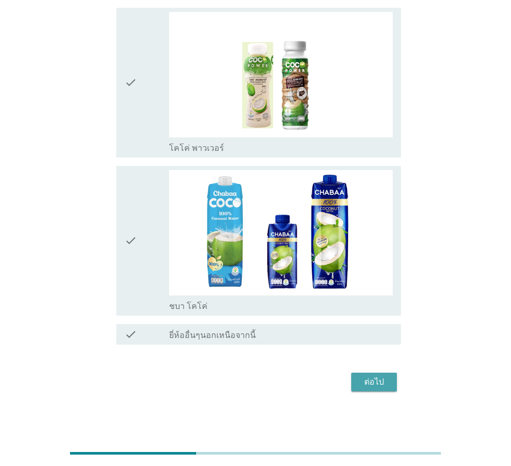
click at [369, 383] on div "ต่อไป" at bounding box center [374, 382] width 29 height 12
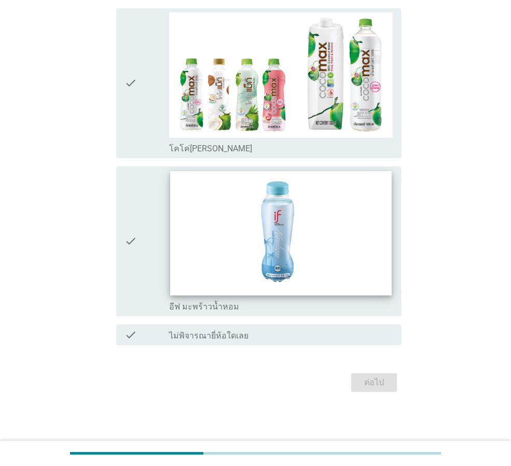
scroll to position [0, 0]
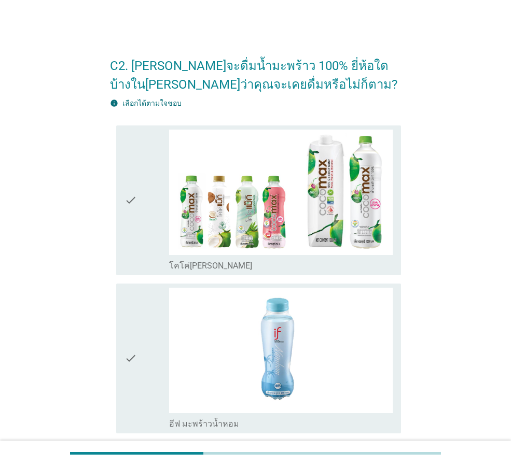
click at [130, 347] on icon "check" at bounding box center [131, 359] width 12 height 142
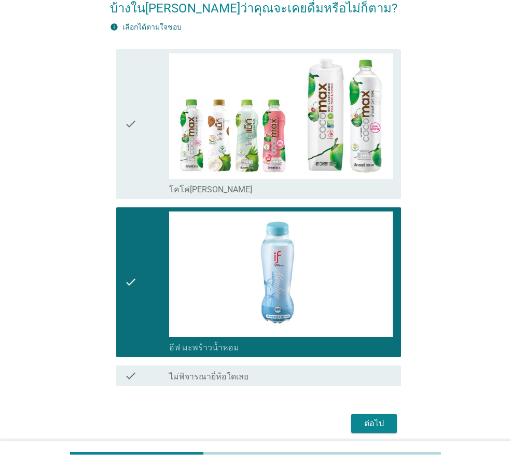
scroll to position [117, 0]
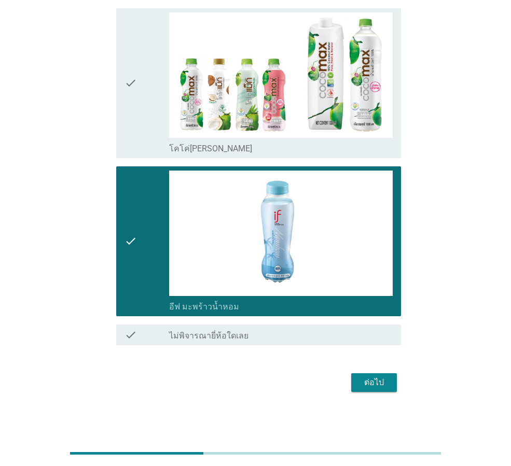
click at [379, 383] on div "ต่อไป" at bounding box center [374, 383] width 29 height 12
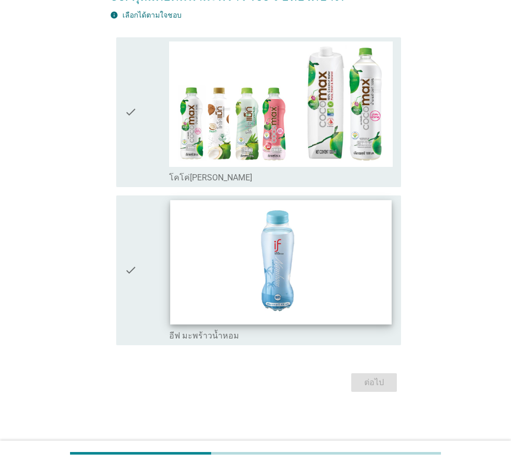
scroll to position [0, 0]
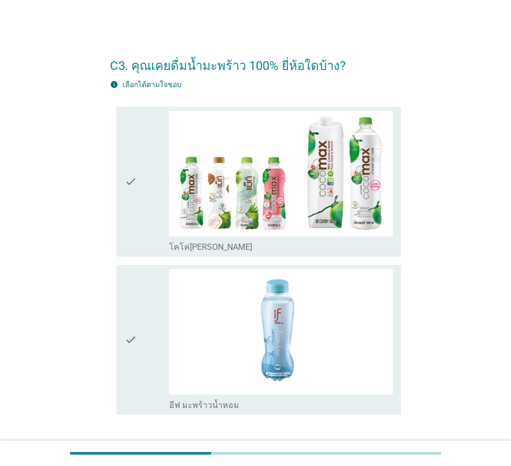
click at [141, 333] on div "check" at bounding box center [147, 340] width 45 height 142
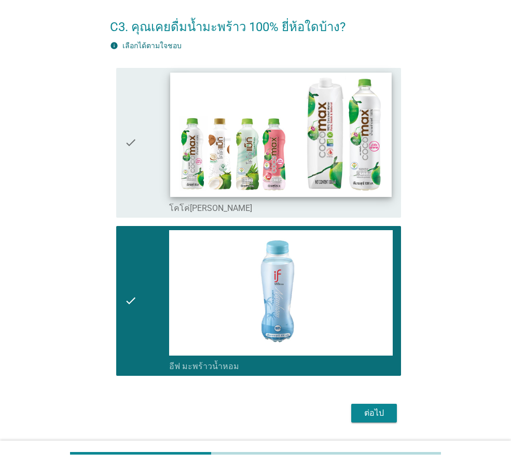
scroll to position [70, 0]
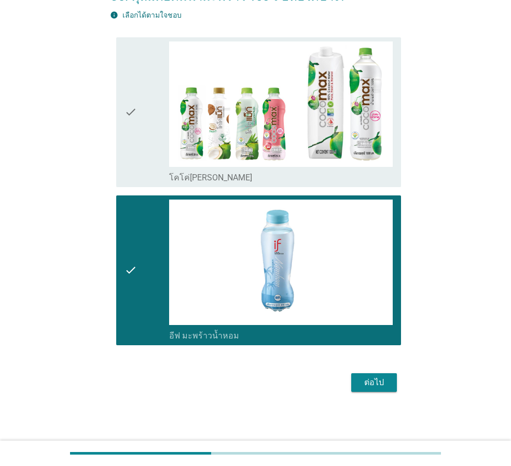
click at [150, 116] on div "check" at bounding box center [147, 113] width 45 height 142
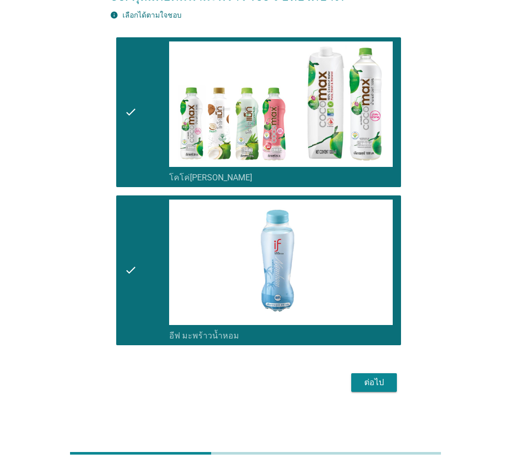
click at [368, 379] on div "ต่อไป" at bounding box center [374, 383] width 29 height 12
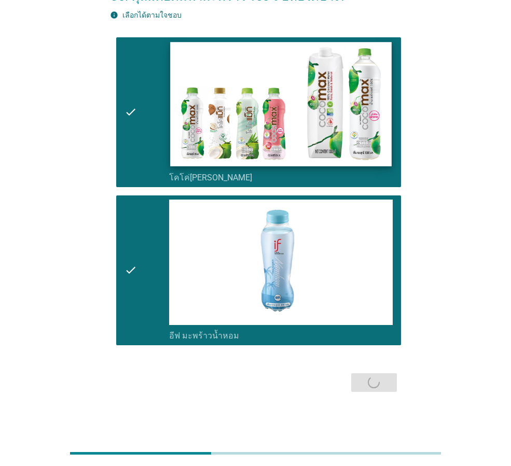
scroll to position [0, 0]
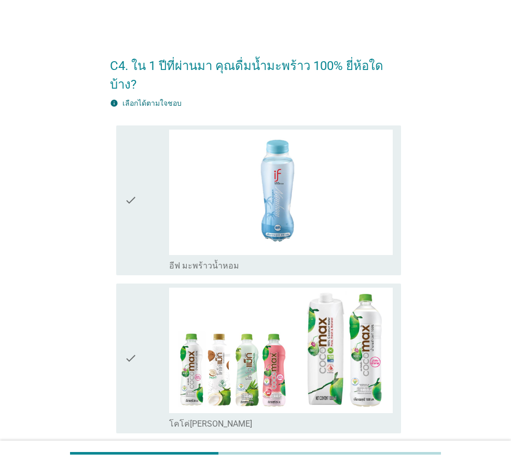
click at [155, 318] on div "check" at bounding box center [147, 359] width 45 height 142
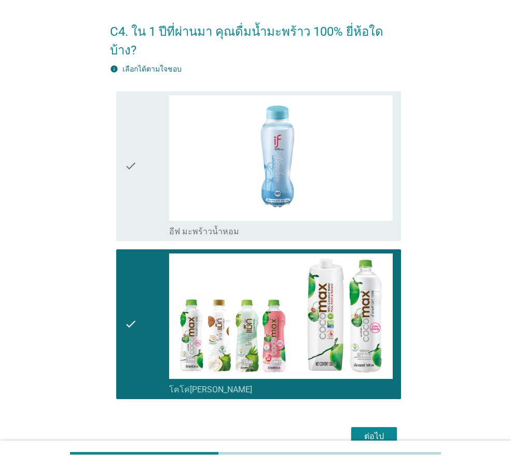
scroll to position [70, 0]
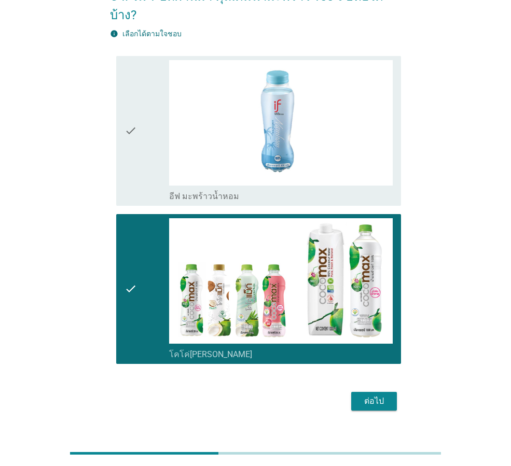
click at [373, 394] on div "ต่อไป" at bounding box center [255, 401] width 291 height 25
click at [152, 264] on div "check" at bounding box center [147, 289] width 45 height 142
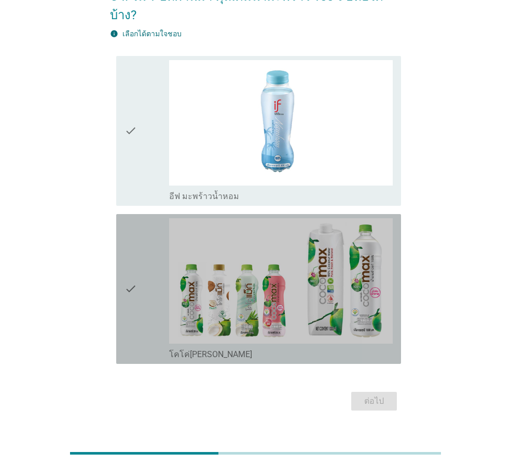
click at [140, 129] on div "check" at bounding box center [147, 131] width 45 height 142
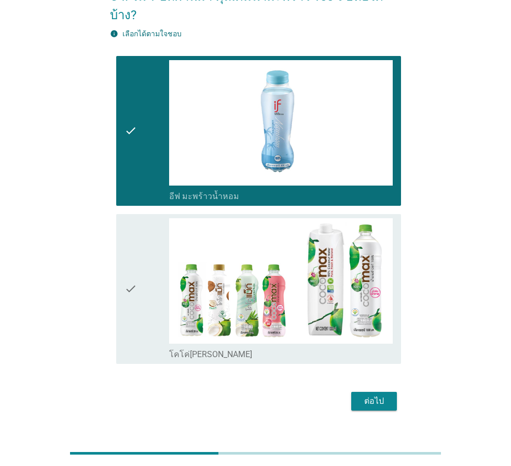
click at [380, 395] on div "ต่อไป" at bounding box center [374, 401] width 29 height 12
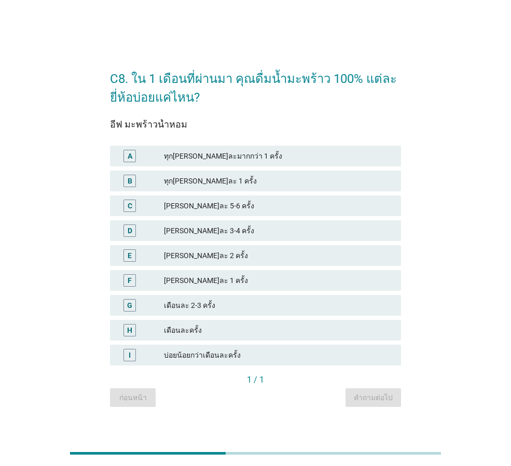
click at [222, 324] on div "H เดือนละครั้ง" at bounding box center [255, 330] width 291 height 21
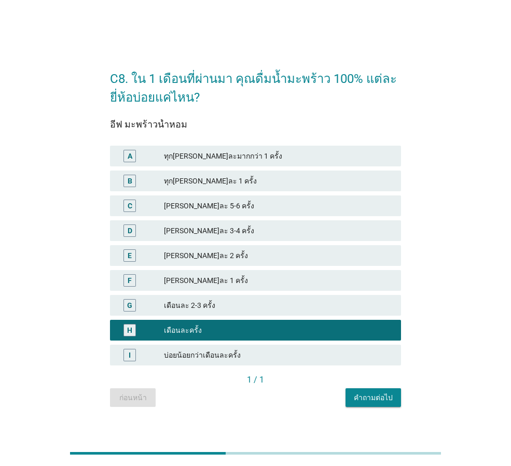
click at [366, 400] on div "คำถามต่อไป" at bounding box center [373, 398] width 39 height 11
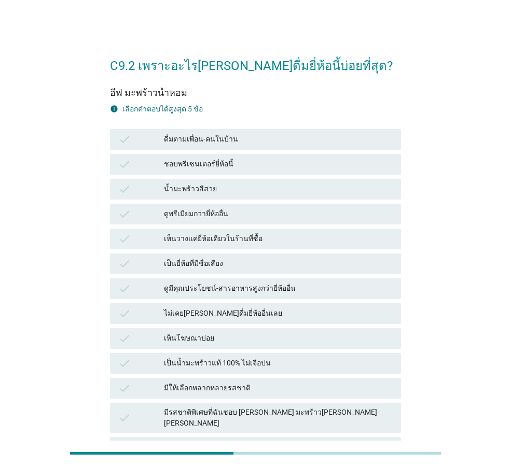
click at [233, 212] on div "ดูพรีเมียมกว่ายี่ห้ออื่น" at bounding box center [278, 214] width 229 height 12
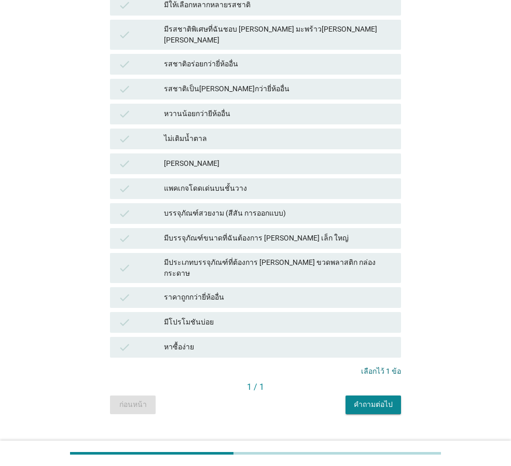
scroll to position [384, 0]
click at [390, 399] on div "คำถามต่อไป" at bounding box center [373, 404] width 39 height 11
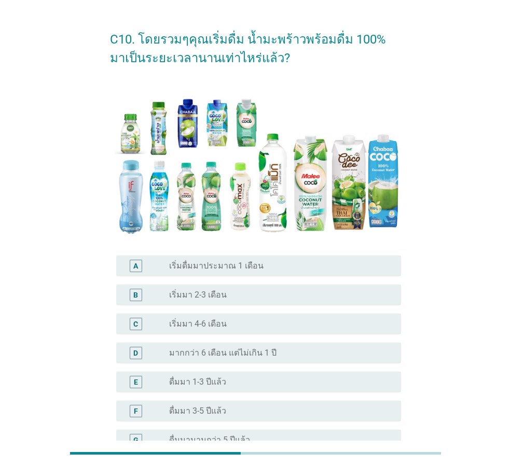
scroll to position [52, 0]
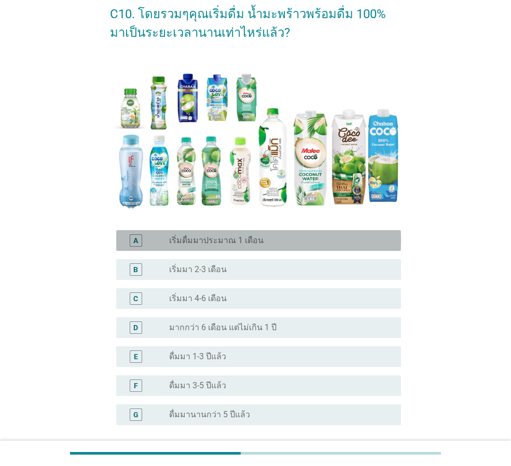
click at [349, 242] on div "radio_button_unchecked เริ่มดื่มมาประมาณ 1 เดือน" at bounding box center [276, 241] width 215 height 10
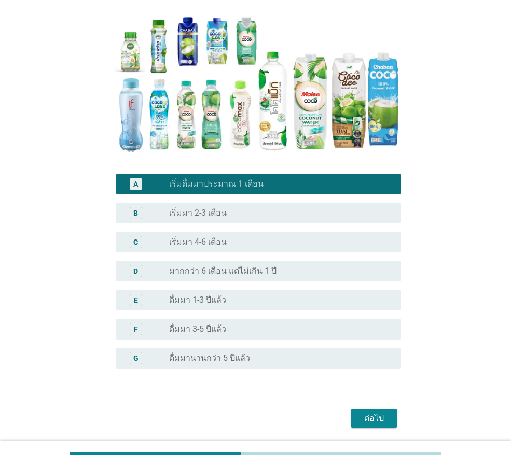
scroll to position [144, 0]
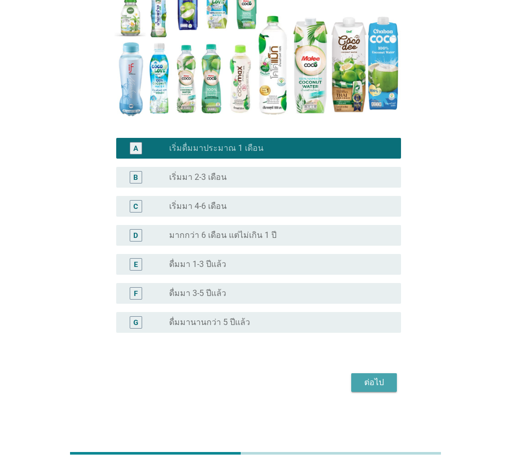
click at [379, 379] on div "ต่อไป" at bounding box center [374, 383] width 29 height 12
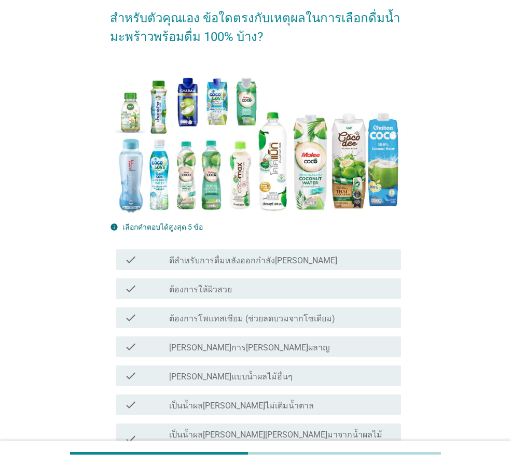
click at [342, 285] on div "check_box_outline_blank ต้องการให้ผิวสวย" at bounding box center [281, 289] width 224 height 12
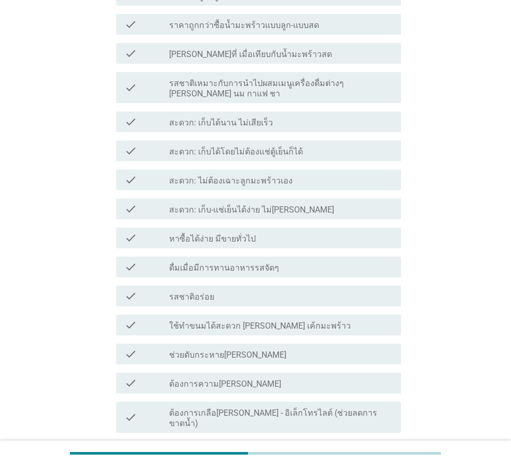
scroll to position [778, 0]
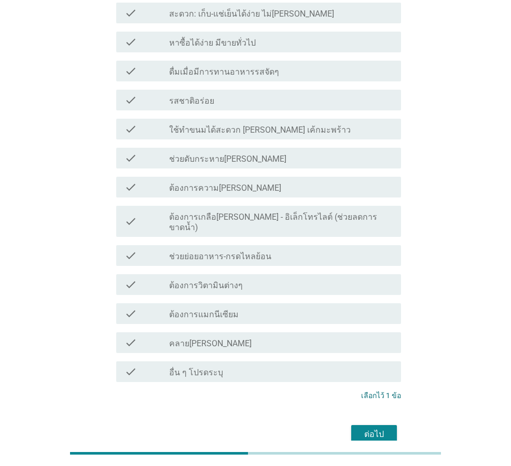
click at [360, 425] on button "ต่อไป" at bounding box center [374, 434] width 46 height 19
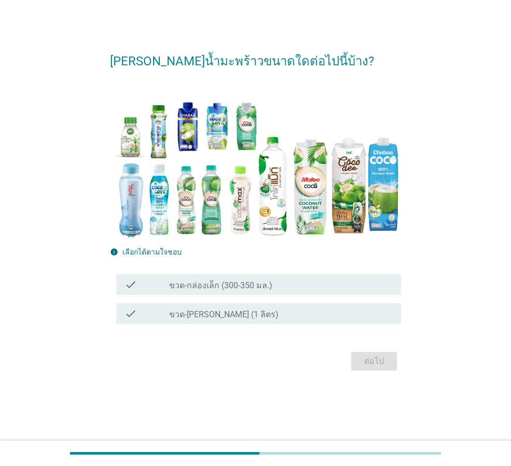
scroll to position [0, 0]
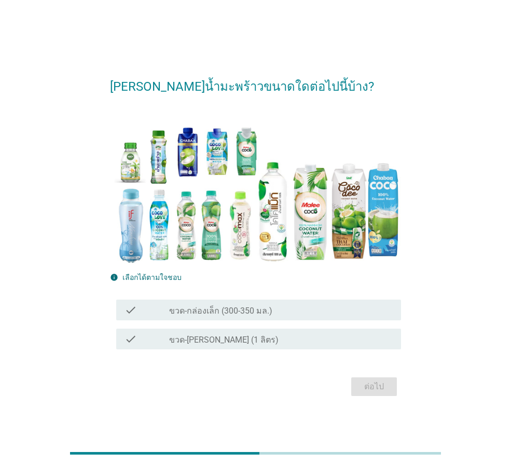
click at [291, 336] on div "check_box_outline_blank ขวด-[PERSON_NAME] (1 ลิตร)" at bounding box center [281, 339] width 224 height 12
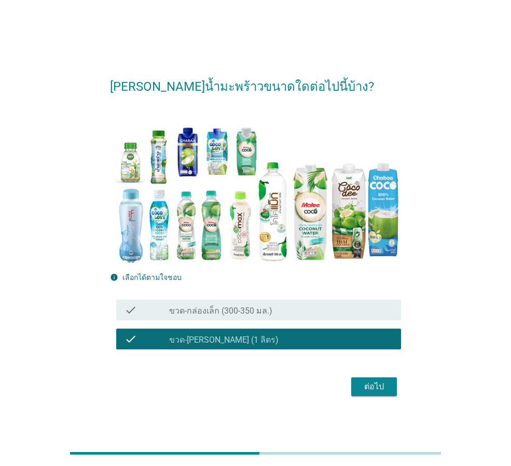
click at [340, 306] on div "check_box_outline_blank ขวด-กล่องเล็ก (300-350 มล.)" at bounding box center [281, 310] width 224 height 12
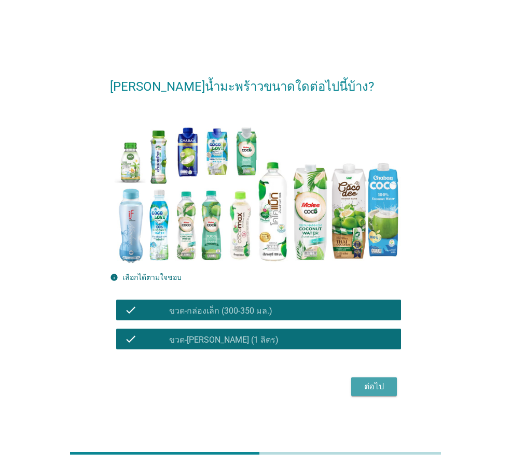
click at [382, 383] on div "ต่อไป" at bounding box center [374, 387] width 29 height 12
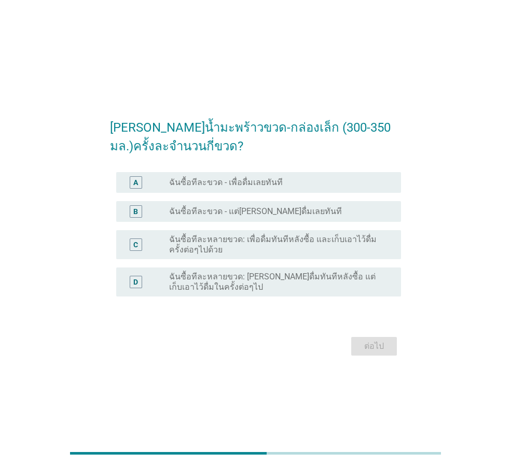
click at [243, 207] on label "ฉันซื้อทีละขวด - แต่[PERSON_NAME]ดื่มเลยทันที" at bounding box center [255, 212] width 173 height 10
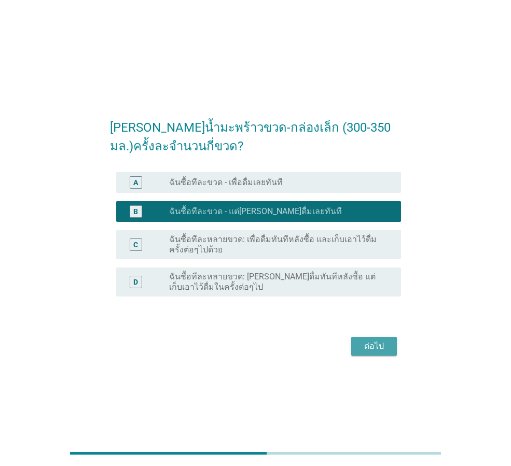
click at [371, 346] on div "ต่อไป" at bounding box center [374, 346] width 29 height 12
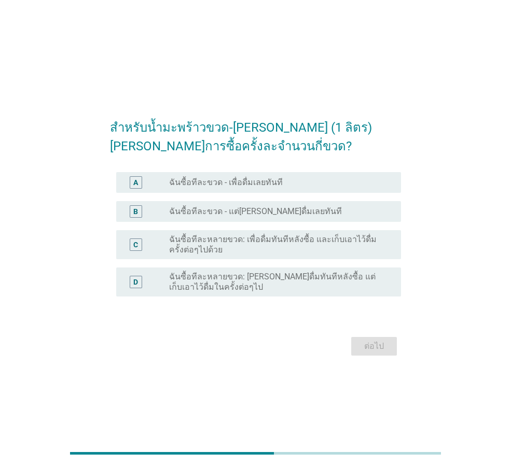
click at [297, 217] on div "radio_button_unchecked ฉันซื้อทีละขวด - แต่[PERSON_NAME]ดื่มเลยทันที" at bounding box center [281, 211] width 224 height 12
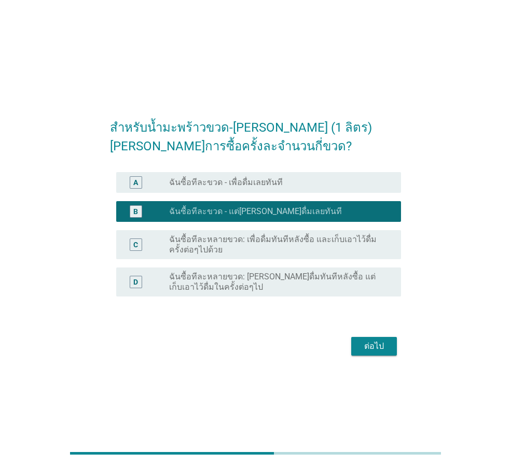
click at [370, 351] on div "ต่อไป" at bounding box center [374, 346] width 29 height 12
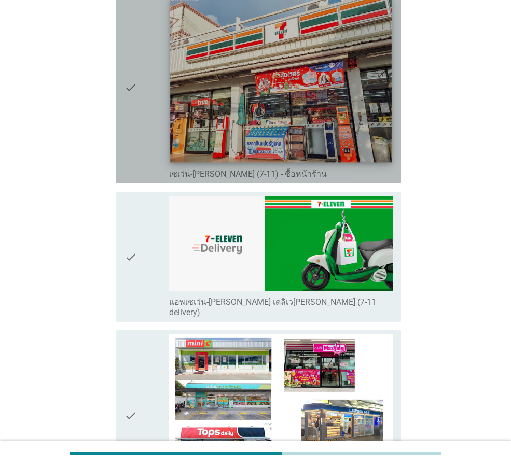
click at [294, 126] on img at bounding box center [280, 80] width 221 height 166
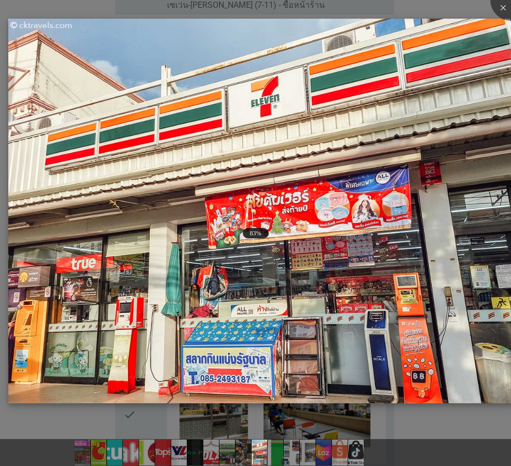
scroll to position [1245, 0]
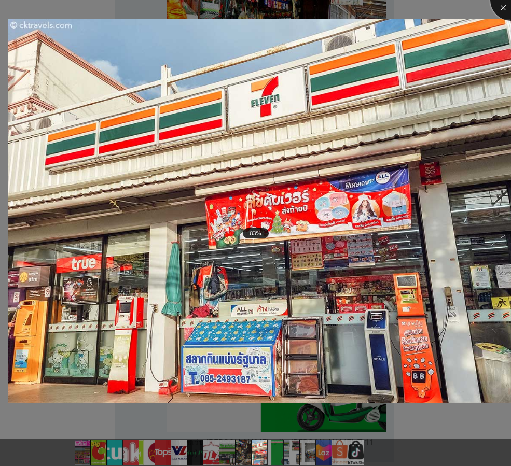
click at [500, 4] on div at bounding box center [511, 0] width 42 height 42
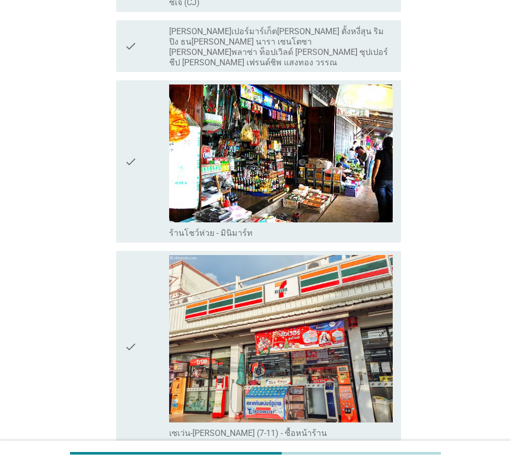
click at [138, 324] on div "check" at bounding box center [147, 347] width 45 height 184
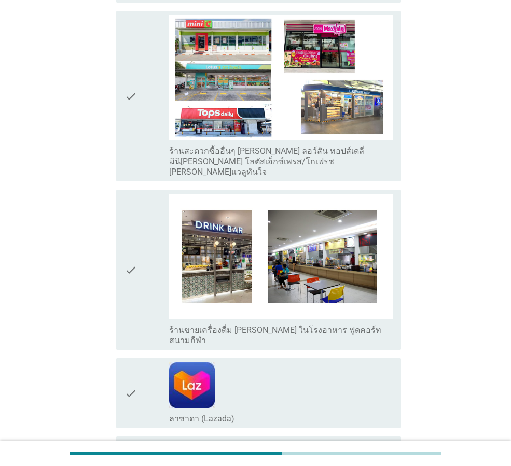
scroll to position [1968, 0]
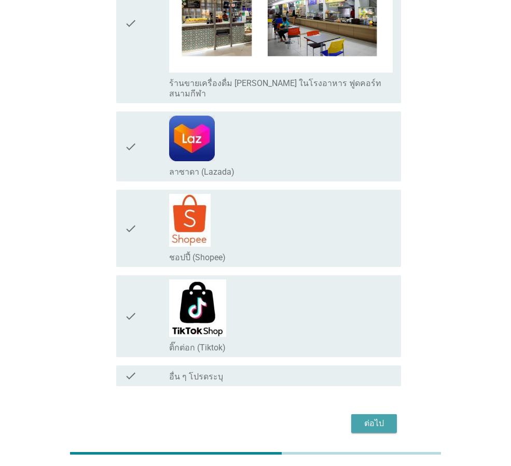
click at [363, 418] on div "ต่อไป" at bounding box center [374, 424] width 29 height 12
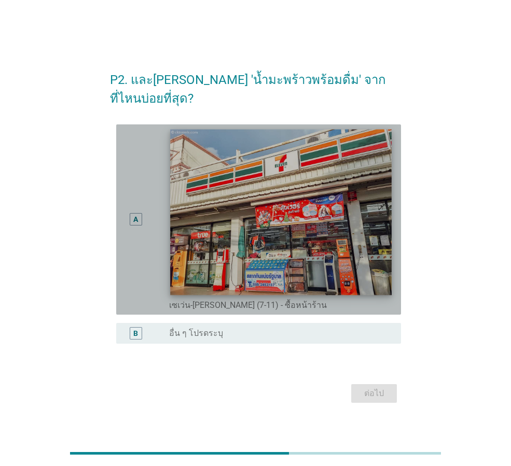
click at [328, 274] on img at bounding box center [280, 213] width 221 height 166
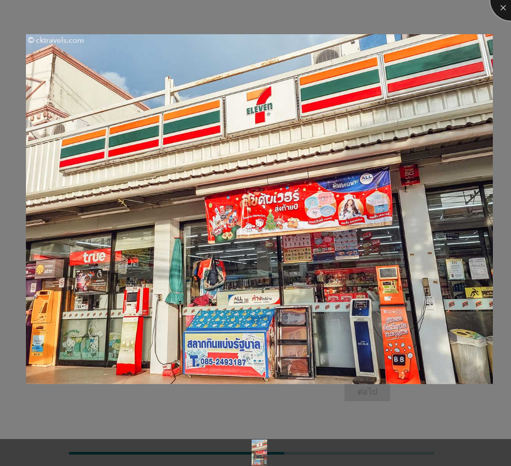
click at [499, 8] on div at bounding box center [511, 0] width 42 height 42
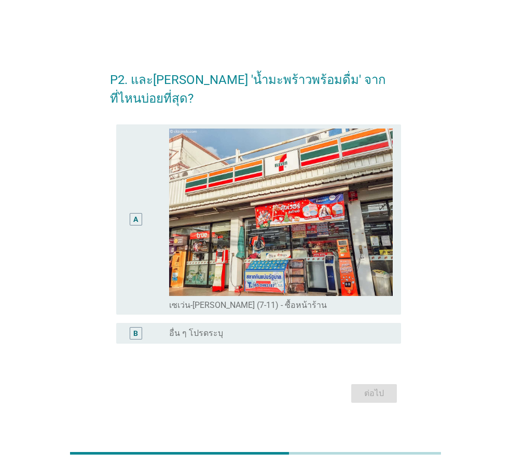
click at [140, 213] on div "A" at bounding box center [136, 219] width 12 height 12
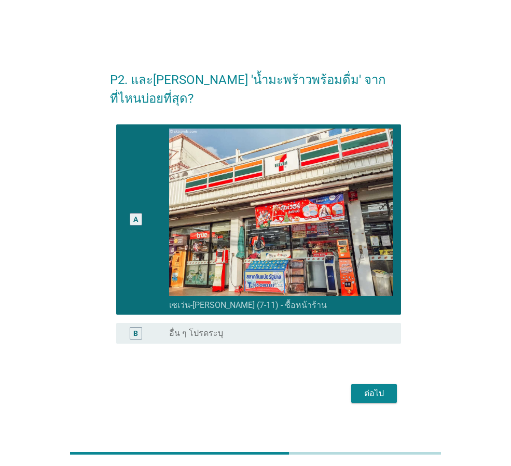
click at [376, 391] on button "ต่อไป" at bounding box center [374, 393] width 46 height 19
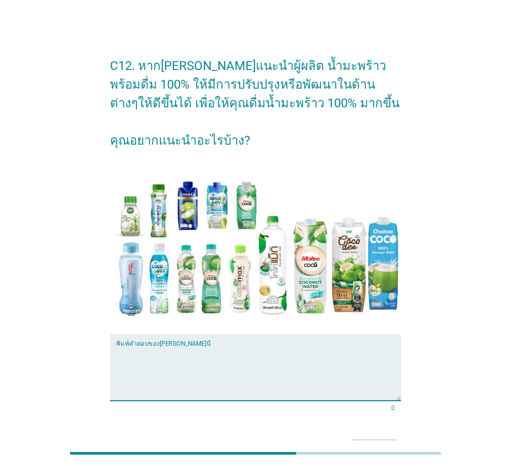
click at [217, 368] on textarea "พิมพ์คำตอบของคุณ ที่นี่" at bounding box center [258, 374] width 285 height 54
type textarea "i"
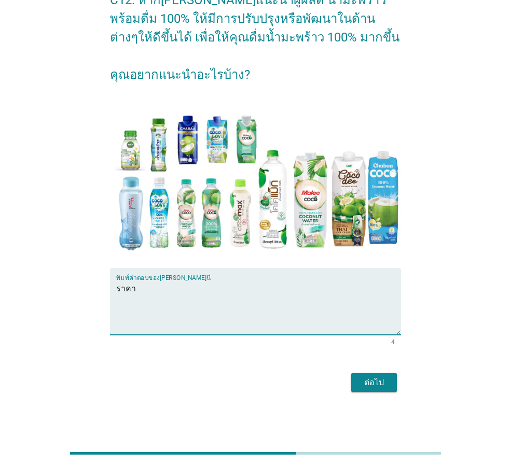
type textarea "ราคา"
click at [373, 381] on div "ต่อไป" at bounding box center [374, 383] width 29 height 12
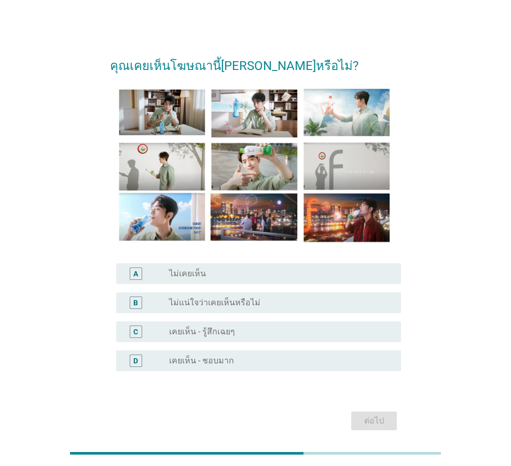
click at [233, 276] on div "radio_button_unchecked ไม่เคยเห็น" at bounding box center [276, 274] width 215 height 10
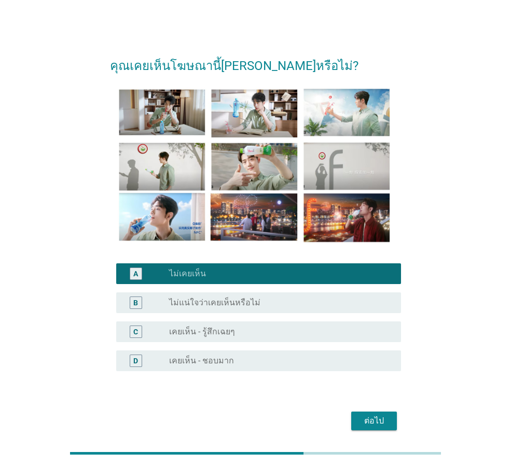
click at [351, 415] on div "ต่อไป" at bounding box center [255, 421] width 291 height 25
click at [360, 414] on button "ต่อไป" at bounding box center [374, 421] width 46 height 19
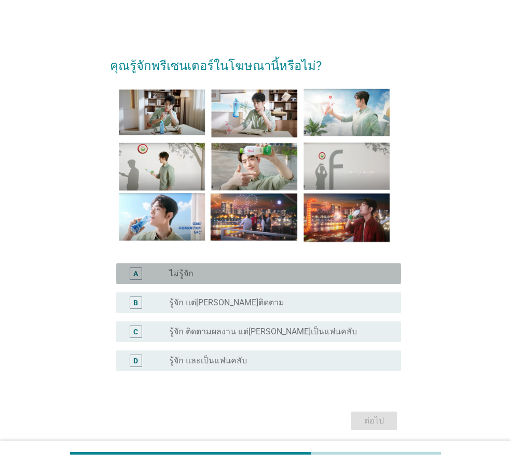
click at [266, 272] on div "radio_button_unchecked ไม่รู้จัก" at bounding box center [276, 274] width 215 height 10
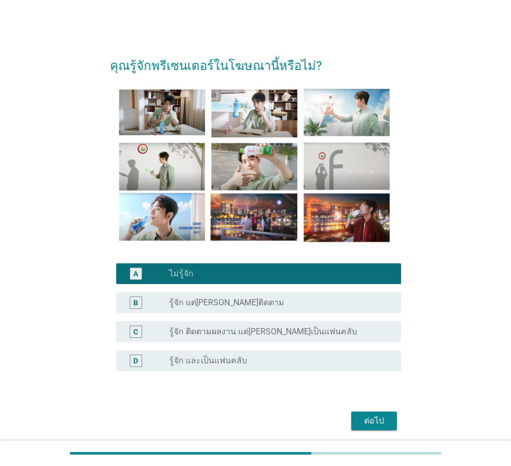
click at [370, 423] on div "ต่อไป" at bounding box center [374, 421] width 29 height 12
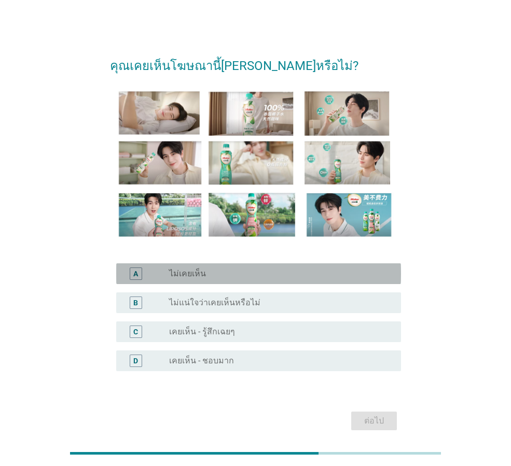
click at [269, 280] on div "radio_button_unchecked ไม่เคยเห็น" at bounding box center [281, 274] width 224 height 12
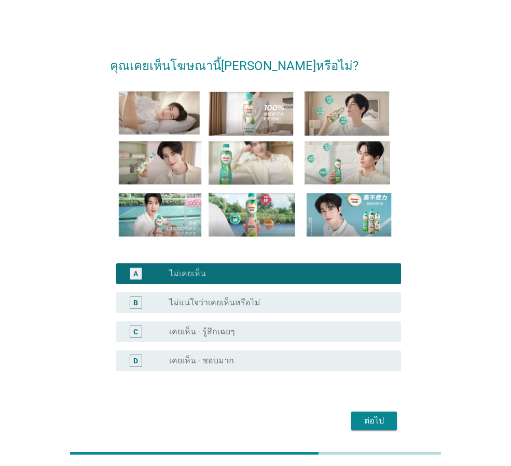
click at [379, 433] on div "ต่อไป" at bounding box center [255, 421] width 291 height 25
click at [381, 425] on div "ต่อไป" at bounding box center [374, 421] width 29 height 12
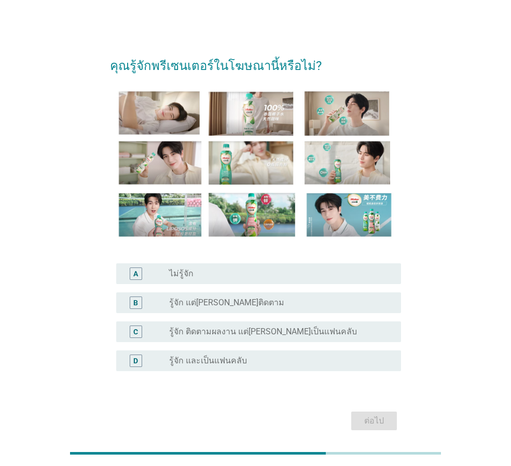
click at [286, 278] on div "radio_button_unchecked ไม่รู้จัก" at bounding box center [276, 274] width 215 height 10
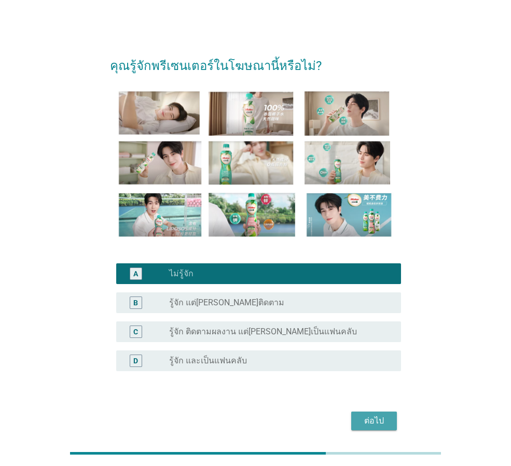
click at [364, 416] on div "ต่อไป" at bounding box center [374, 421] width 29 height 12
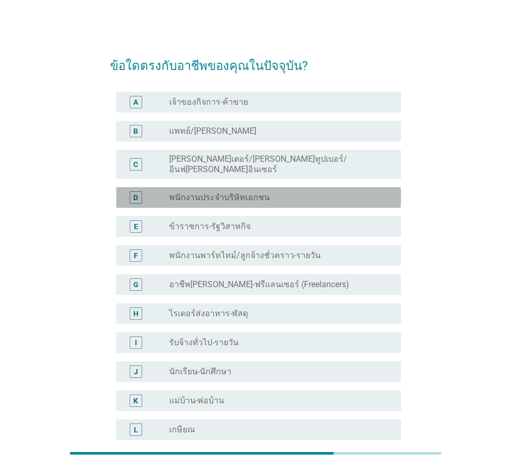
click at [244, 187] on div "D radio_button_unchecked พนักงานประจำบริษัทเอกชน" at bounding box center [258, 197] width 285 height 21
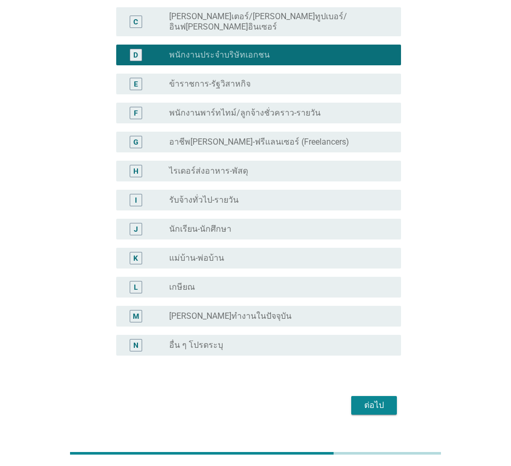
scroll to position [157, 0]
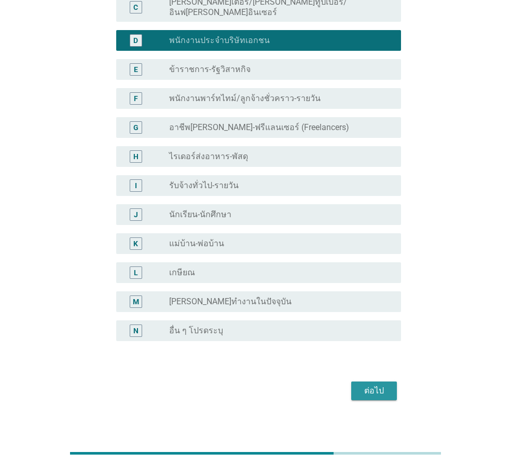
click at [381, 385] on div "ต่อไป" at bounding box center [374, 391] width 29 height 12
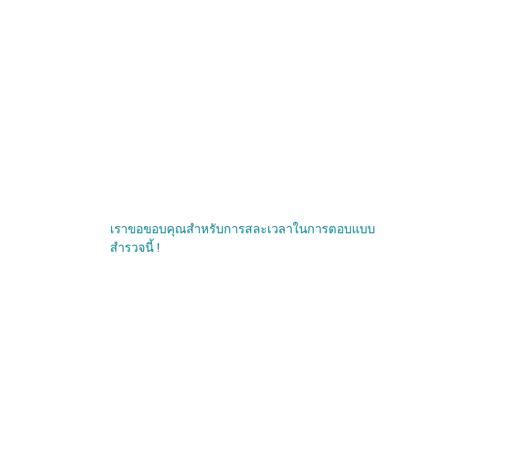
scroll to position [0, 0]
